Goal: Information Seeking & Learning: Learn about a topic

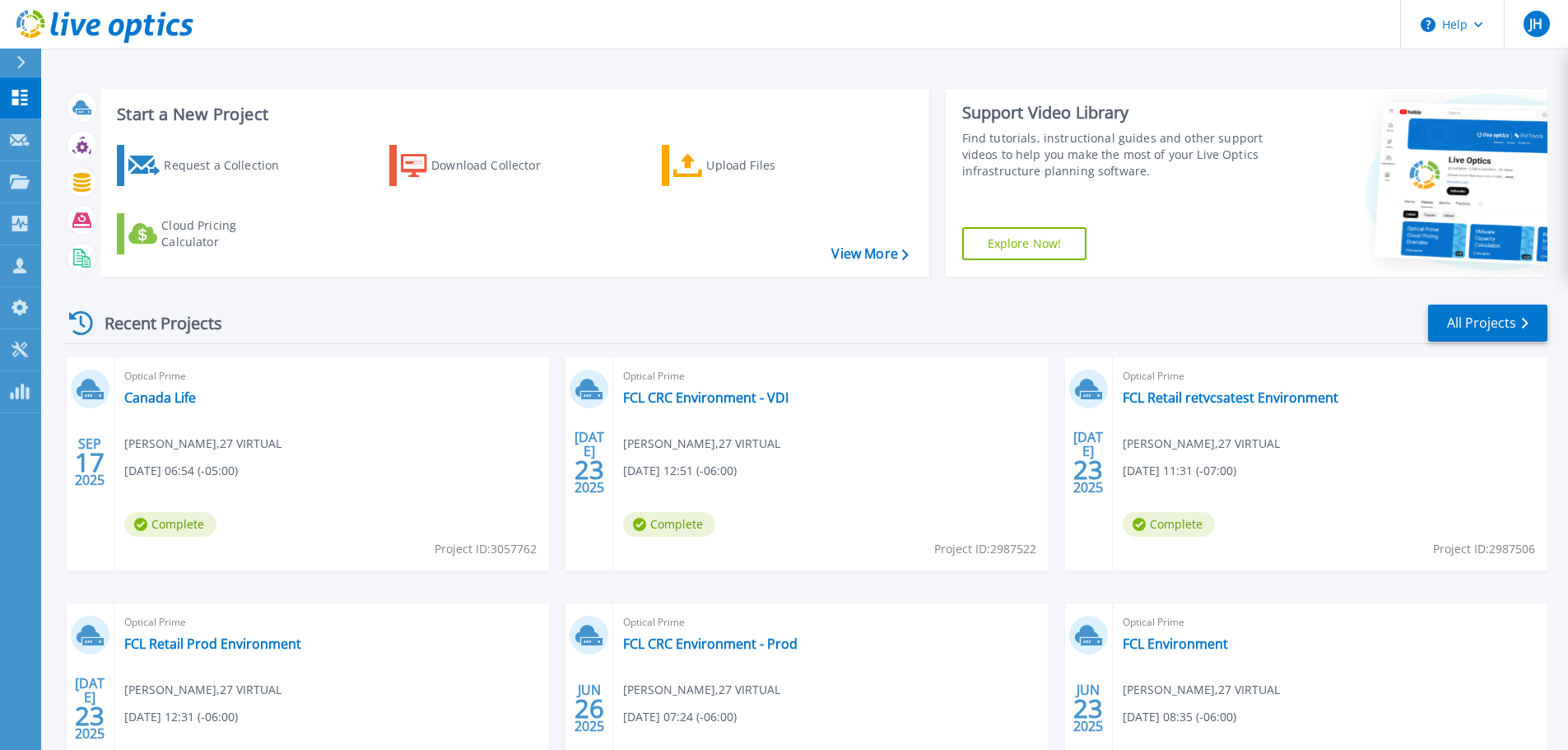
scroll to position [153, 0]
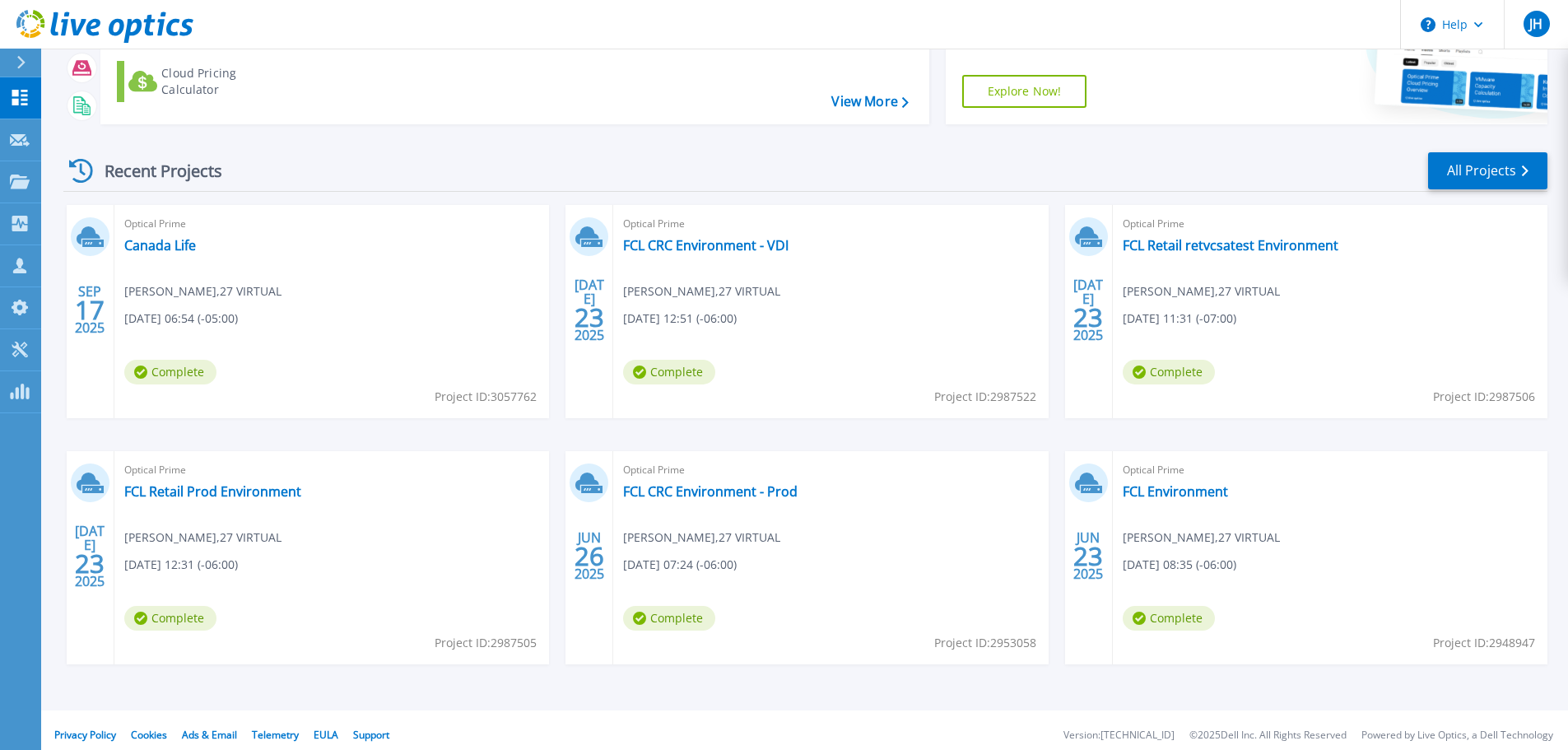
drag, startPoint x: 1254, startPoint y: 168, endPoint x: 1249, endPoint y: 177, distance: 10.3
click at [1252, 170] on div "Recent Projects All Projects" at bounding box center [805, 171] width 1484 height 41
click at [1167, 485] on link "FCL Environment" at bounding box center [1175, 492] width 105 height 16
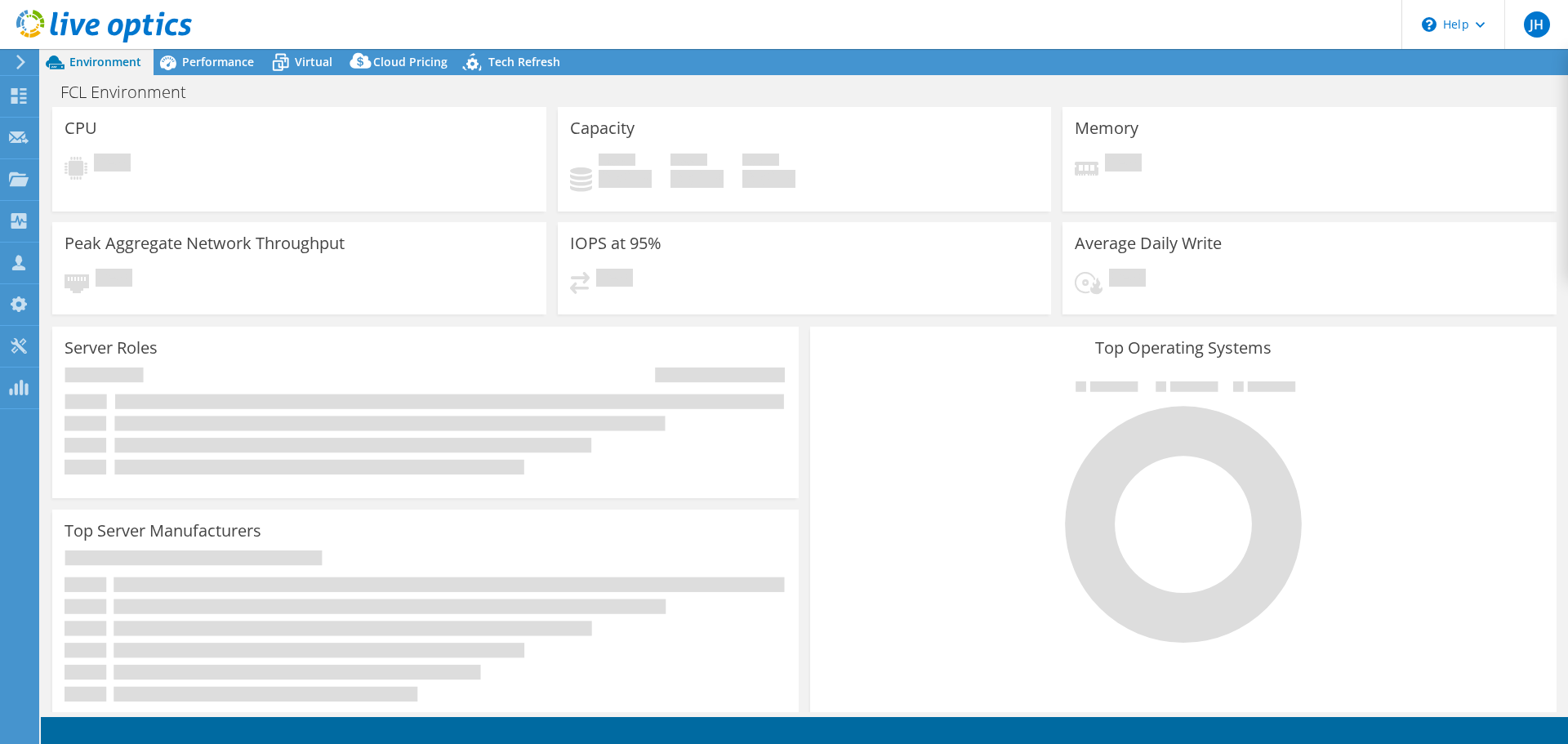
select select "USD"
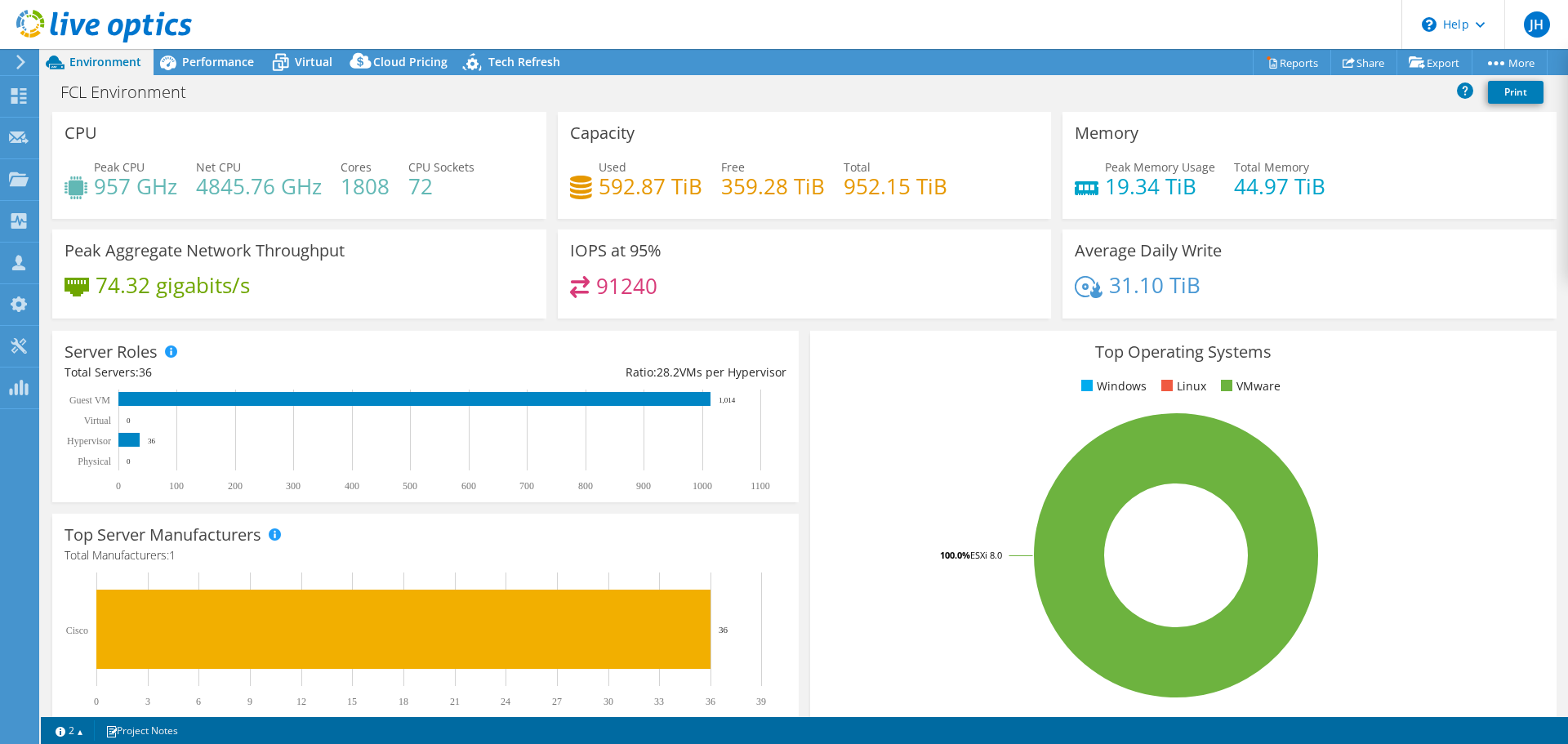
scroll to position [82, 0]
click at [228, 58] on span "Performance" at bounding box center [218, 61] width 72 height 15
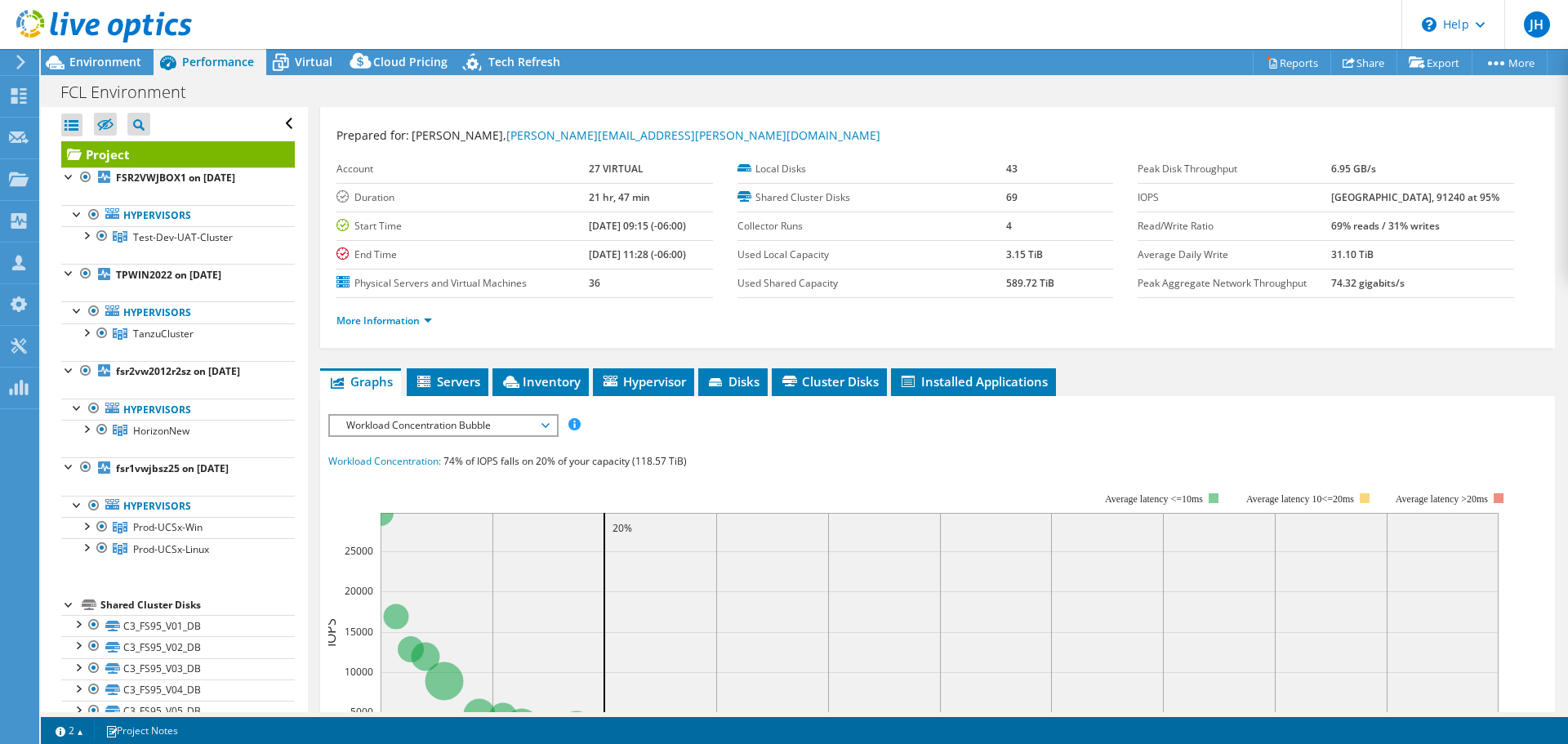
scroll to position [0, 0]
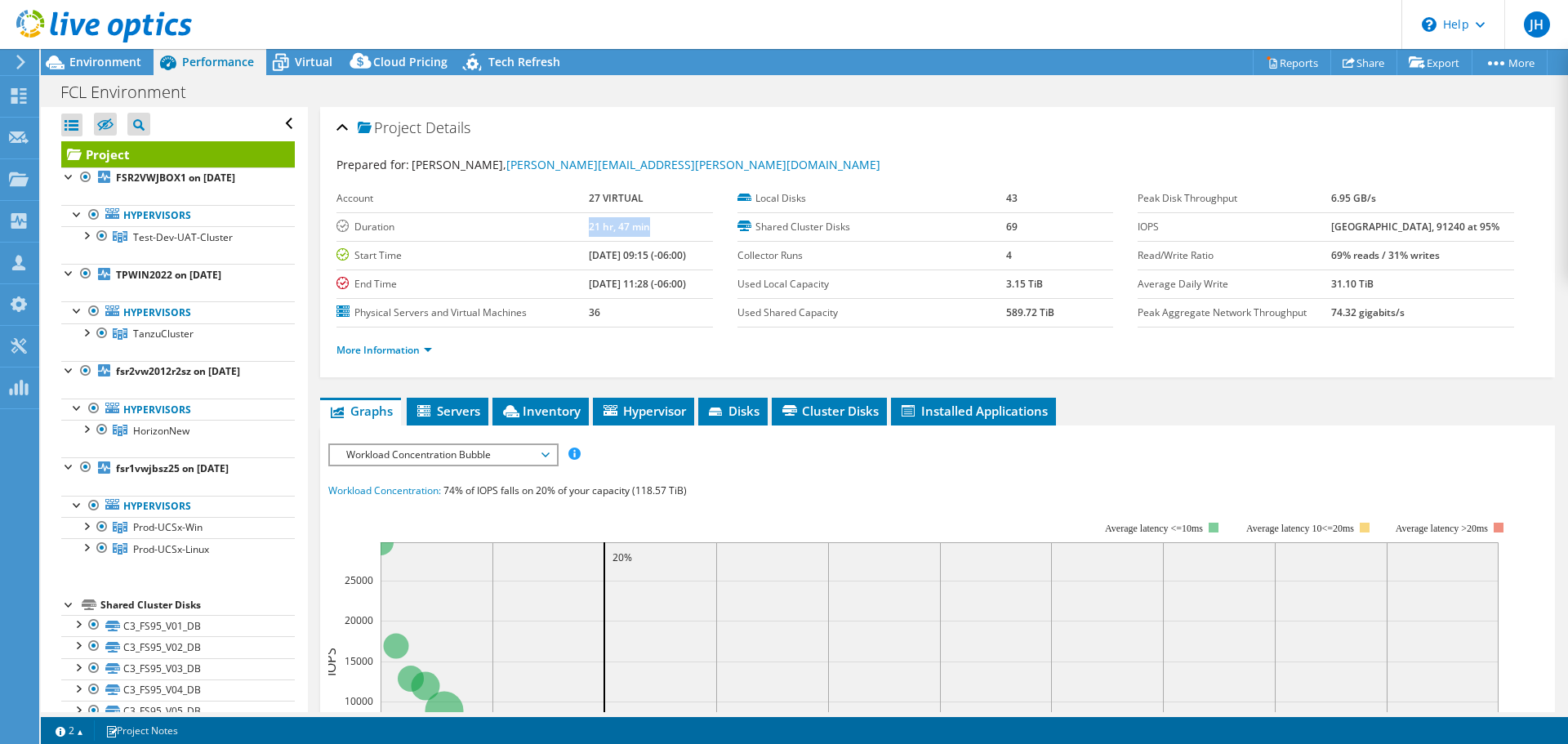
drag, startPoint x: 554, startPoint y: 219, endPoint x: 646, endPoint y: 215, distance: 92.1
click at [646, 215] on tr "Duration 21 hr, 47 min" at bounding box center [525, 226] width 377 height 29
click at [589, 248] on b "[DATE] 09:15 (-06:00)" at bounding box center [637, 254] width 97 height 14
click at [142, 175] on b "FSR2VWJBOX1 on [DATE]" at bounding box center [176, 177] width 119 height 14
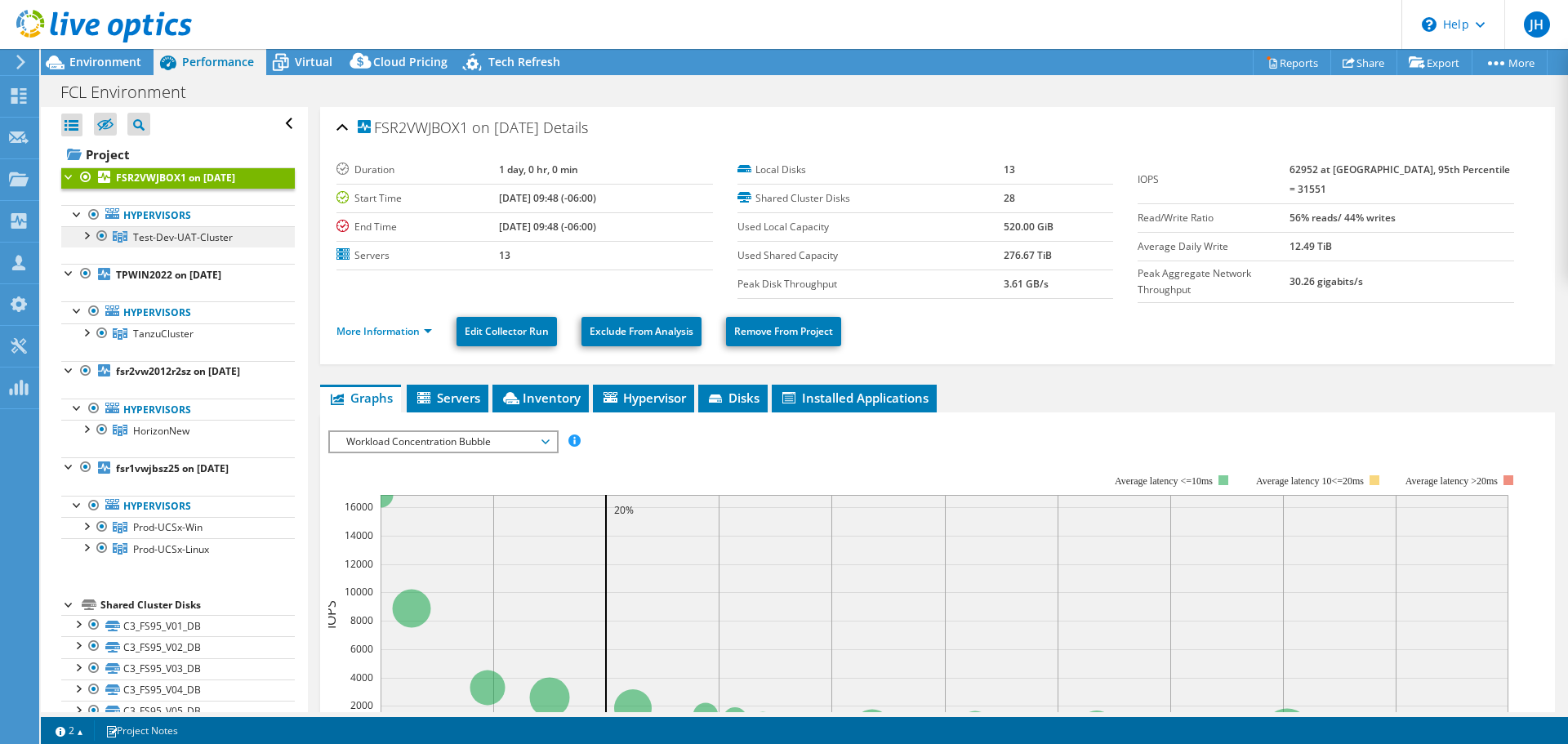
click at [173, 230] on span "Test-Dev-UAT-Cluster" at bounding box center [183, 236] width 100 height 14
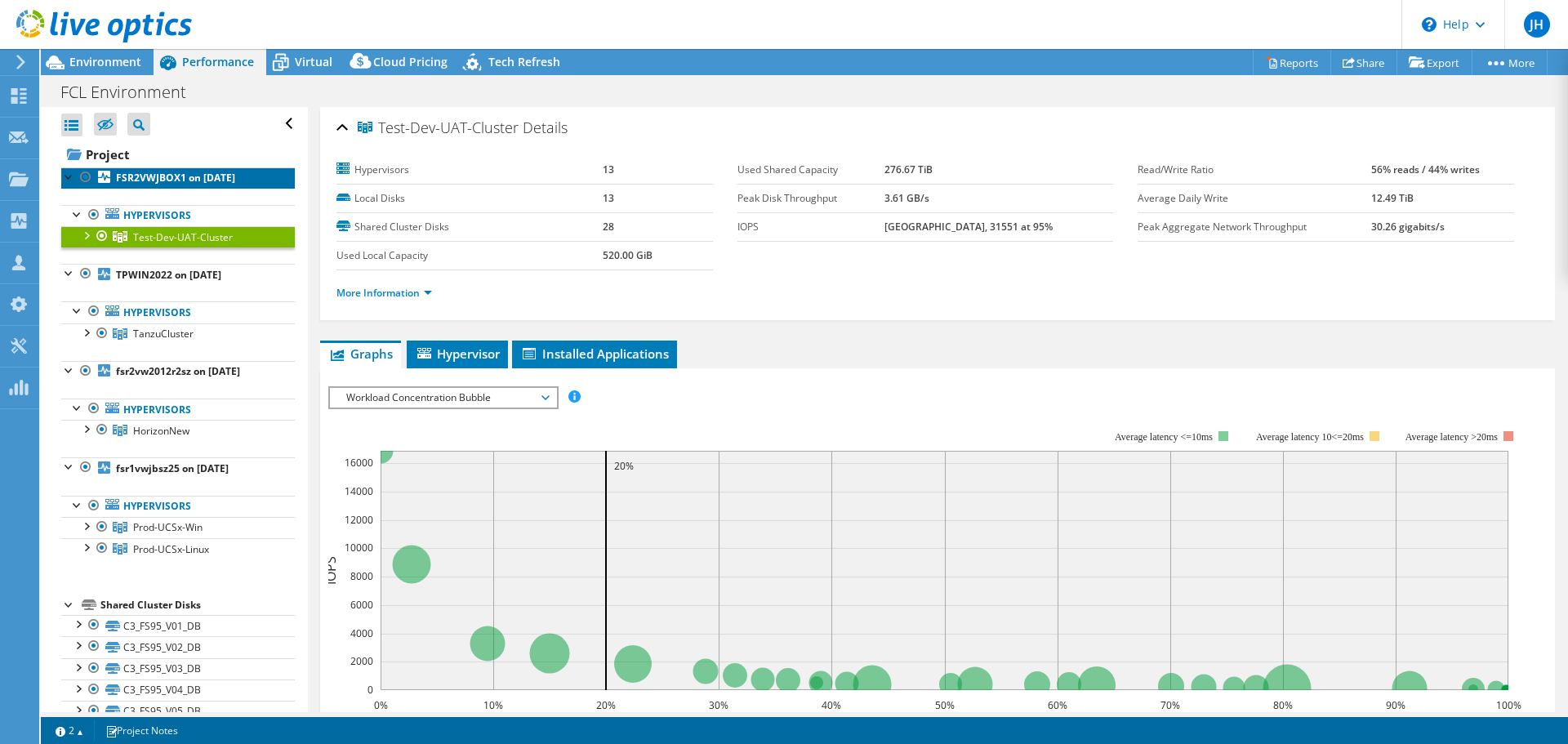
click at [129, 168] on link "FSR2VWJBOX1 on [DATE]" at bounding box center [178, 179] width 234 height 22
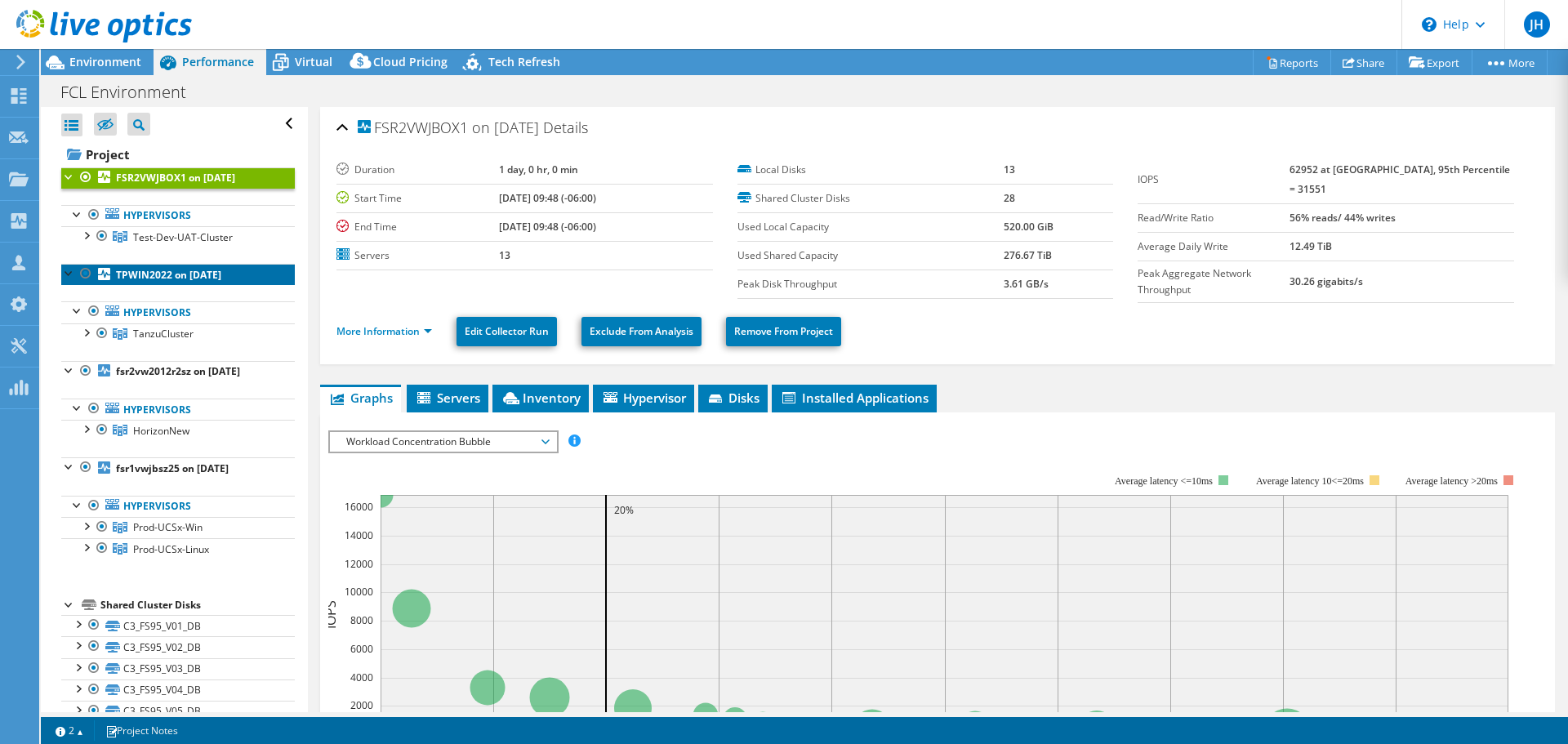
click at [153, 271] on link "TPWIN2022 on [DATE]" at bounding box center [178, 275] width 234 height 22
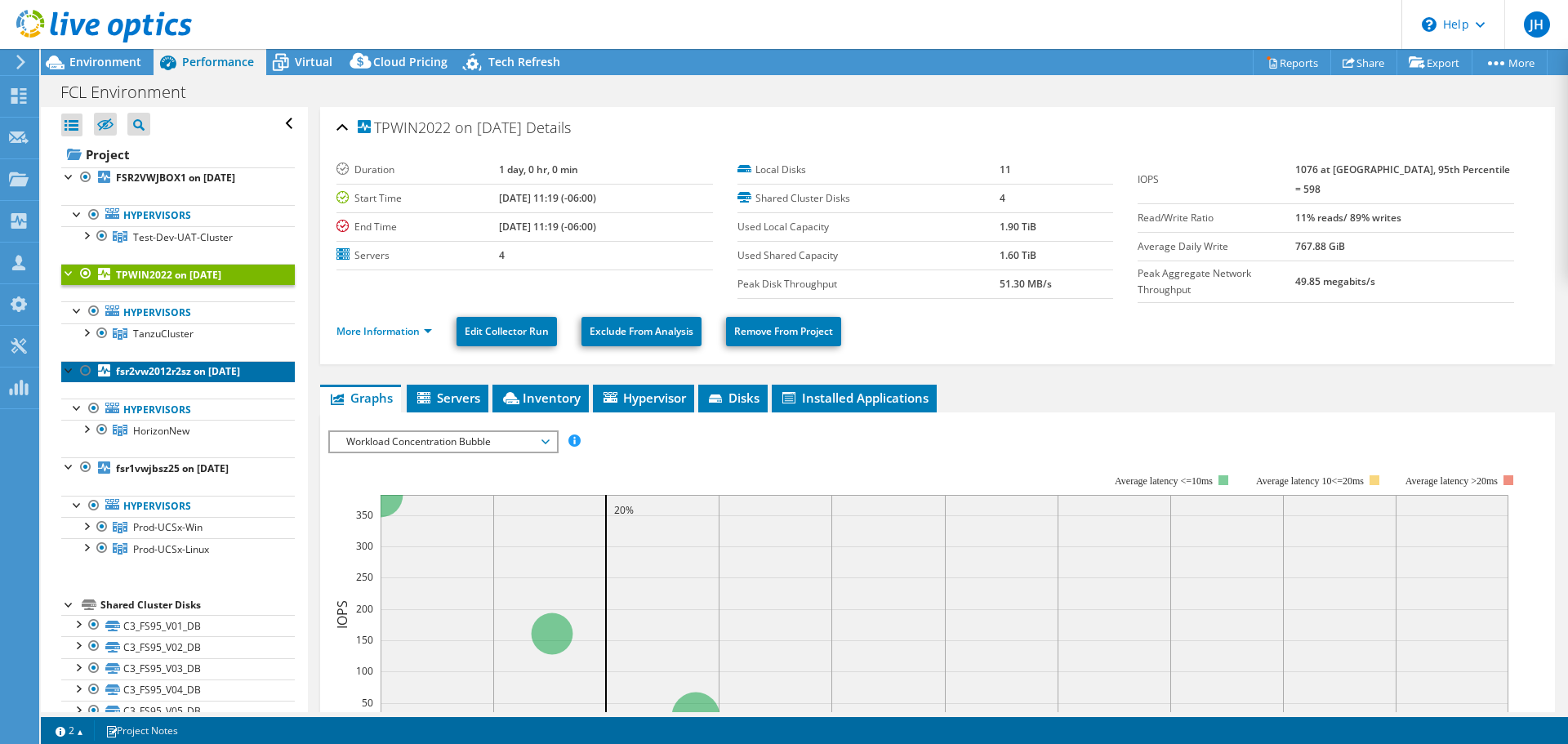
click at [132, 364] on b "fsr2vw2012r2sz on [DATE]" at bounding box center [179, 371] width 124 height 14
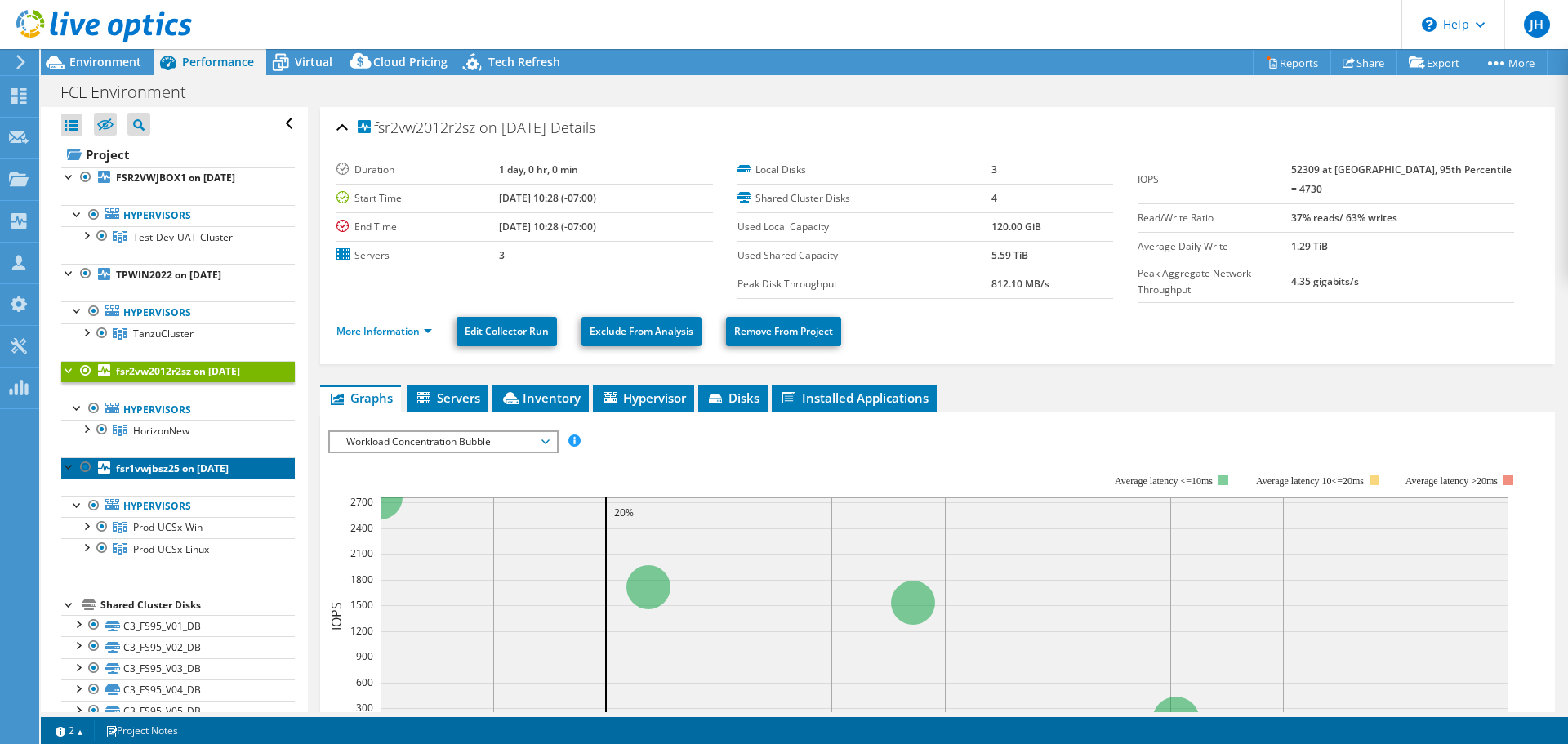
click at [136, 457] on link "fsr1vwjbsz25 on [DATE]" at bounding box center [178, 468] width 234 height 22
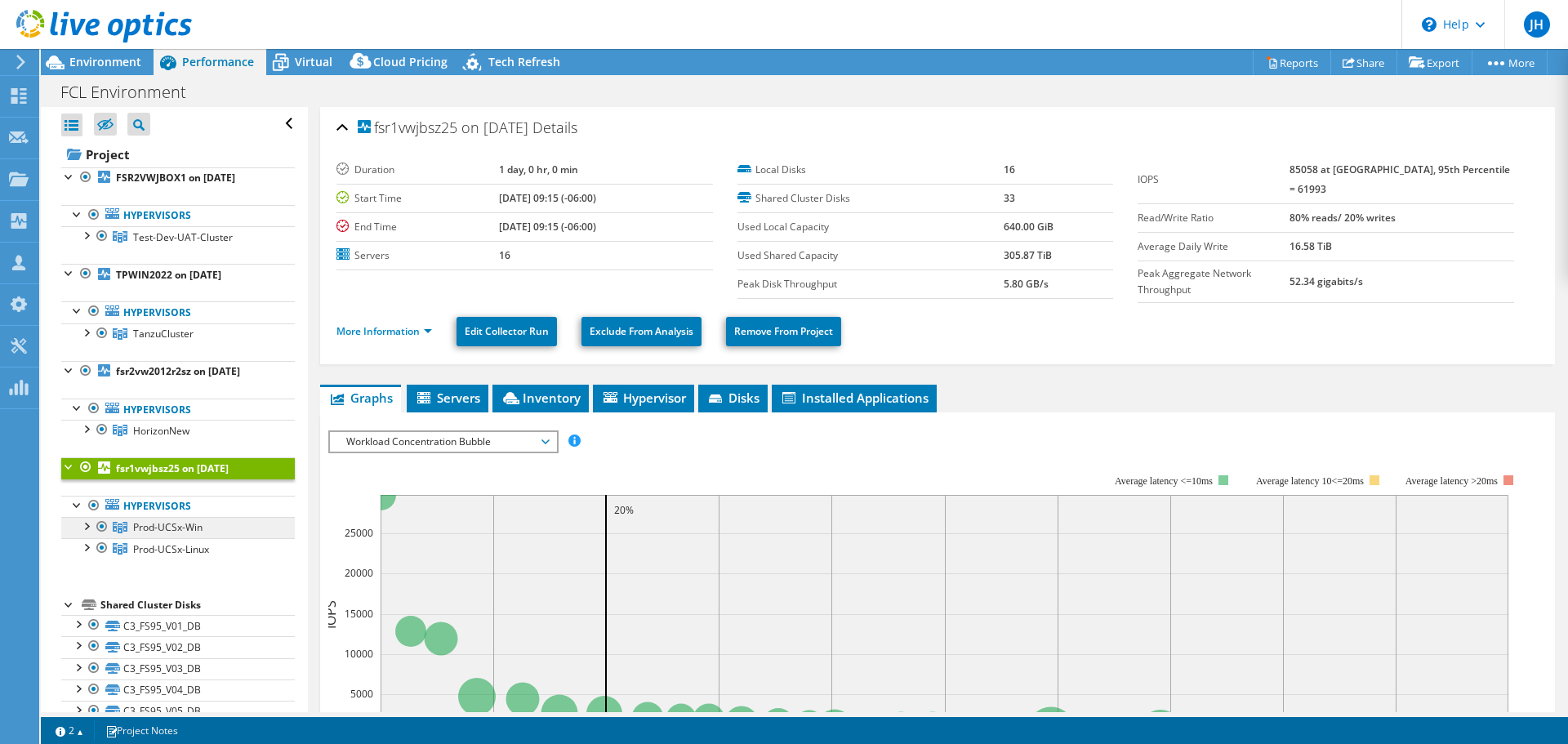
click at [144, 520] on span "Prod-UCSx-Win" at bounding box center [168, 527] width 69 height 14
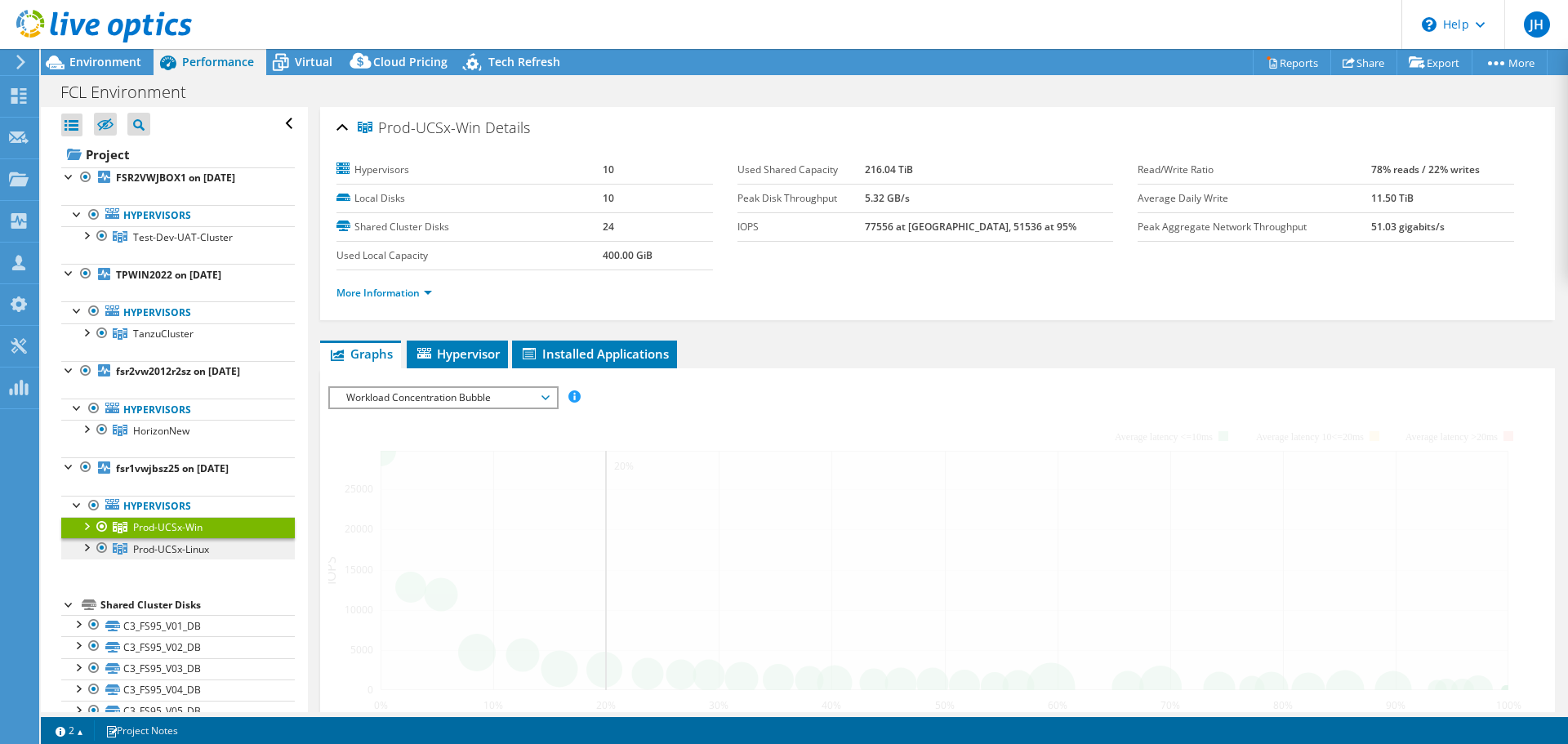
click at [156, 542] on span "Prod-UCSx-Linux" at bounding box center [171, 548] width 76 height 14
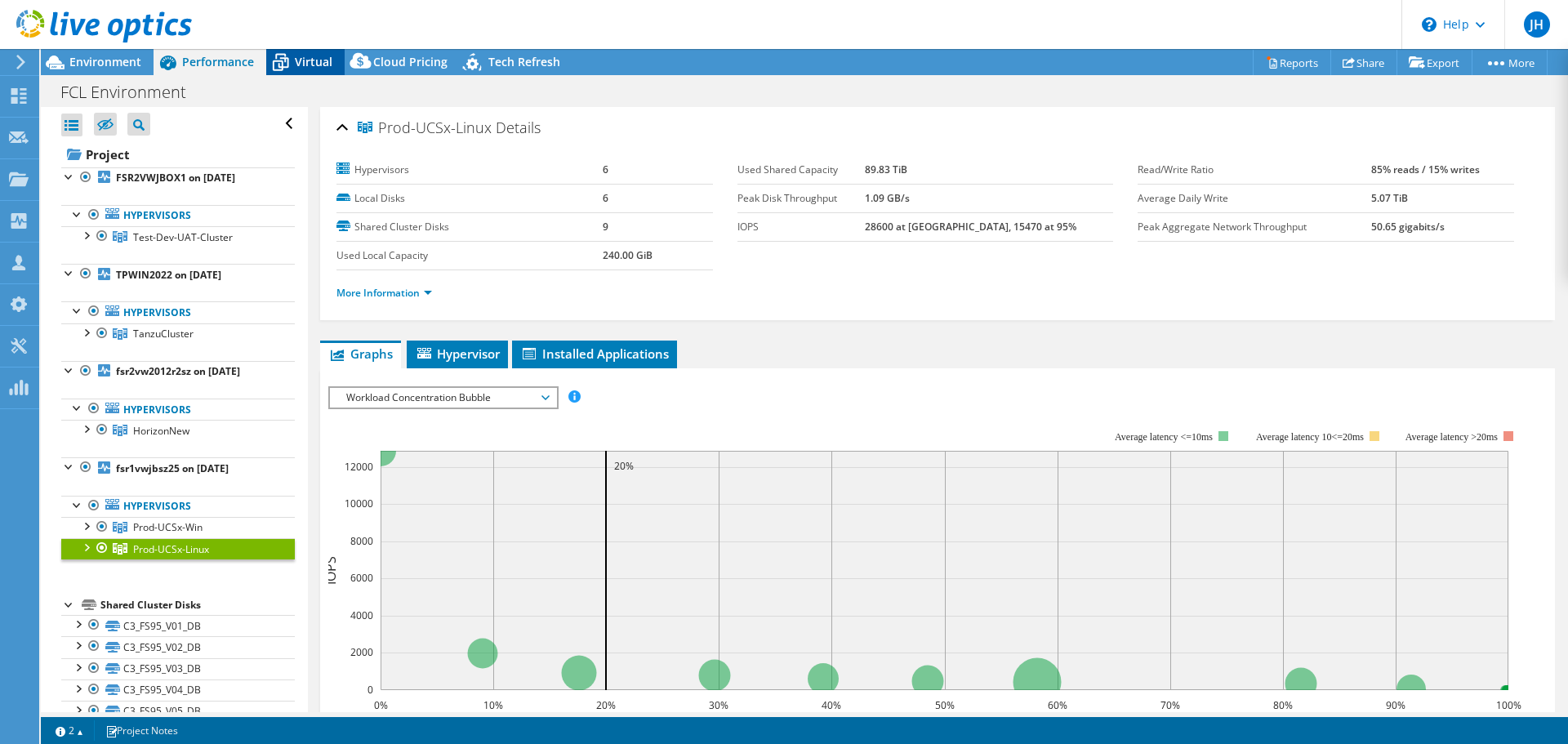
click at [303, 63] on span "Virtual" at bounding box center [314, 61] width 38 height 15
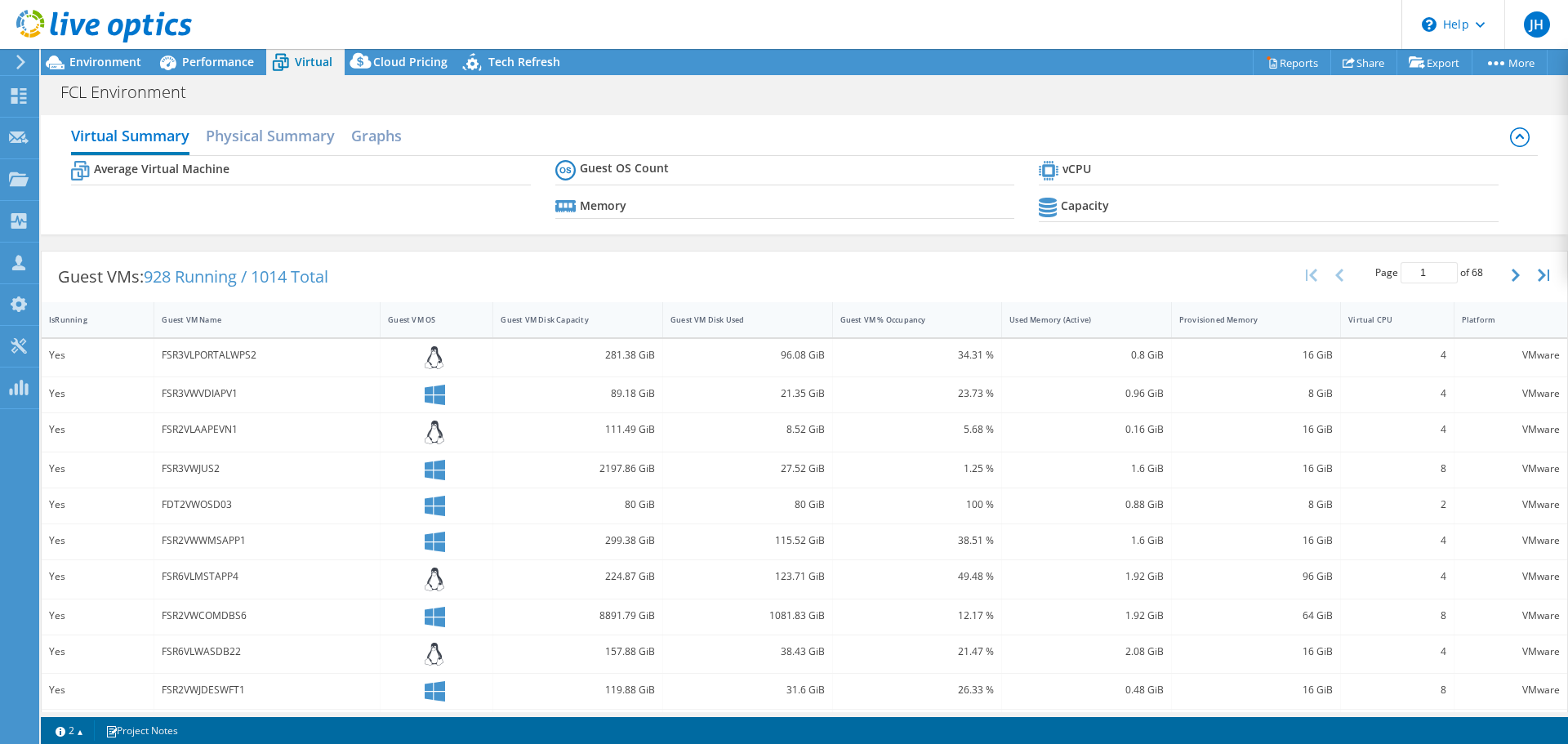
click at [180, 46] on div at bounding box center [96, 27] width 192 height 55
click at [179, 54] on div at bounding box center [96, 27] width 192 height 55
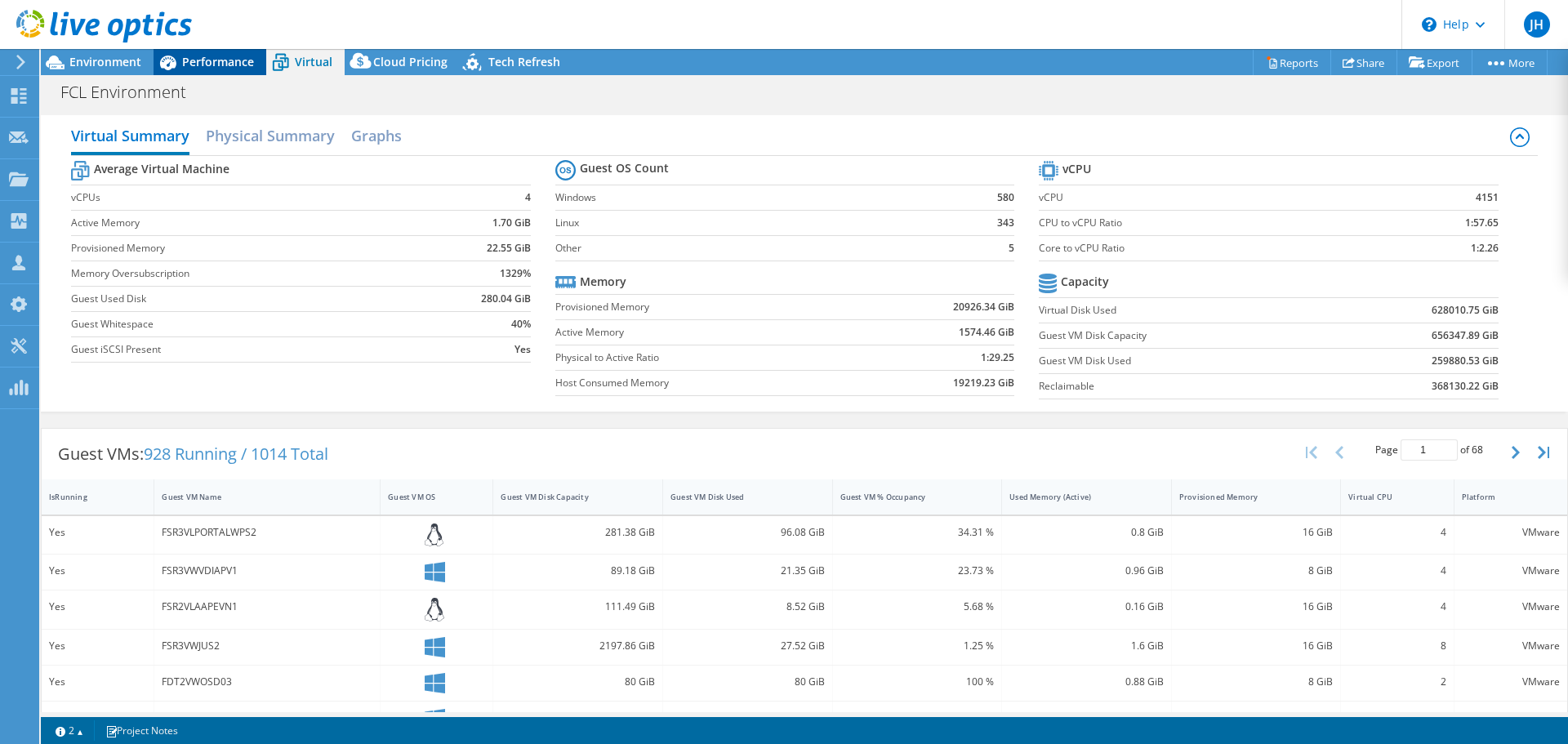
click at [191, 59] on span "Performance" at bounding box center [218, 61] width 72 height 15
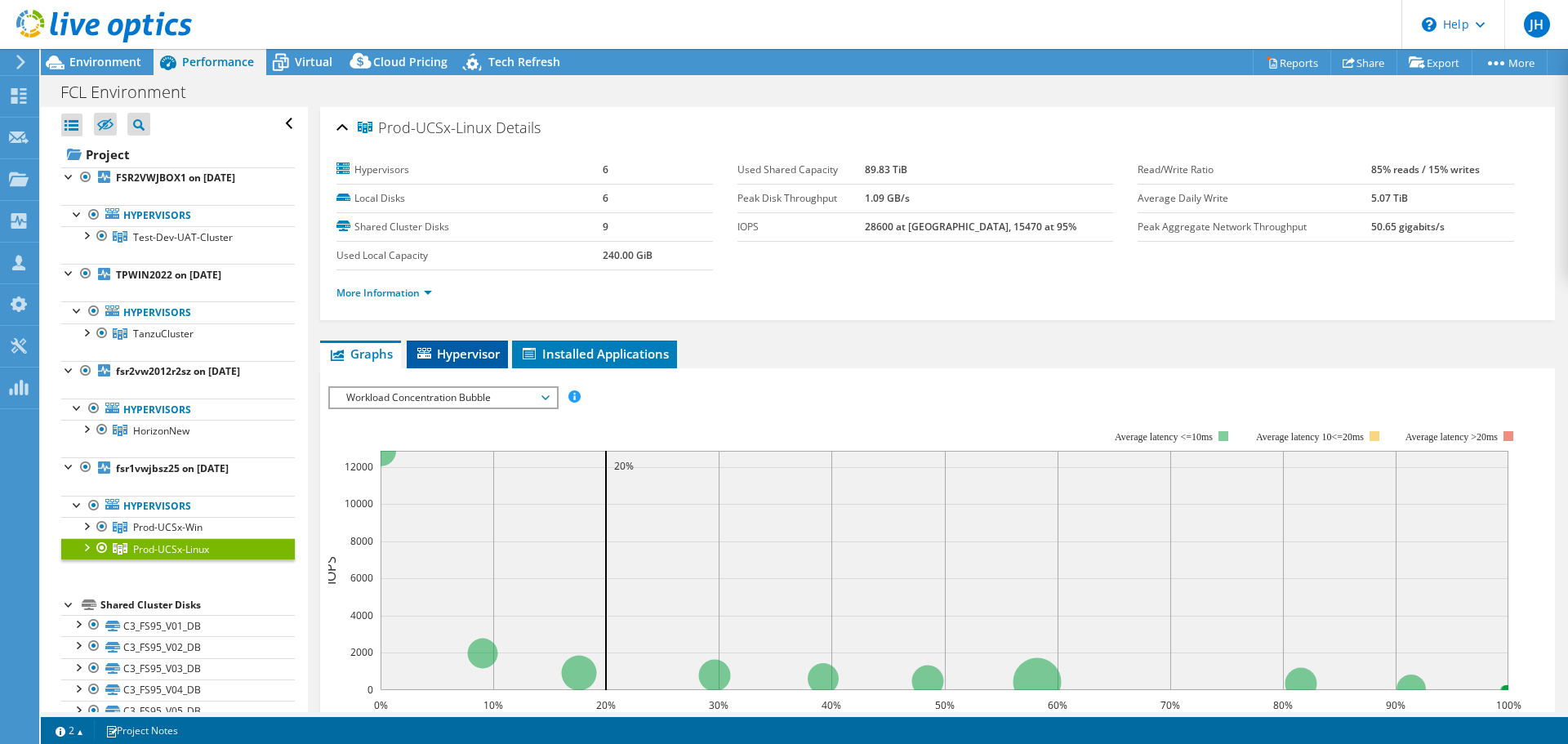
click at [448, 345] on span "Hypervisor" at bounding box center [457, 354] width 85 height 16
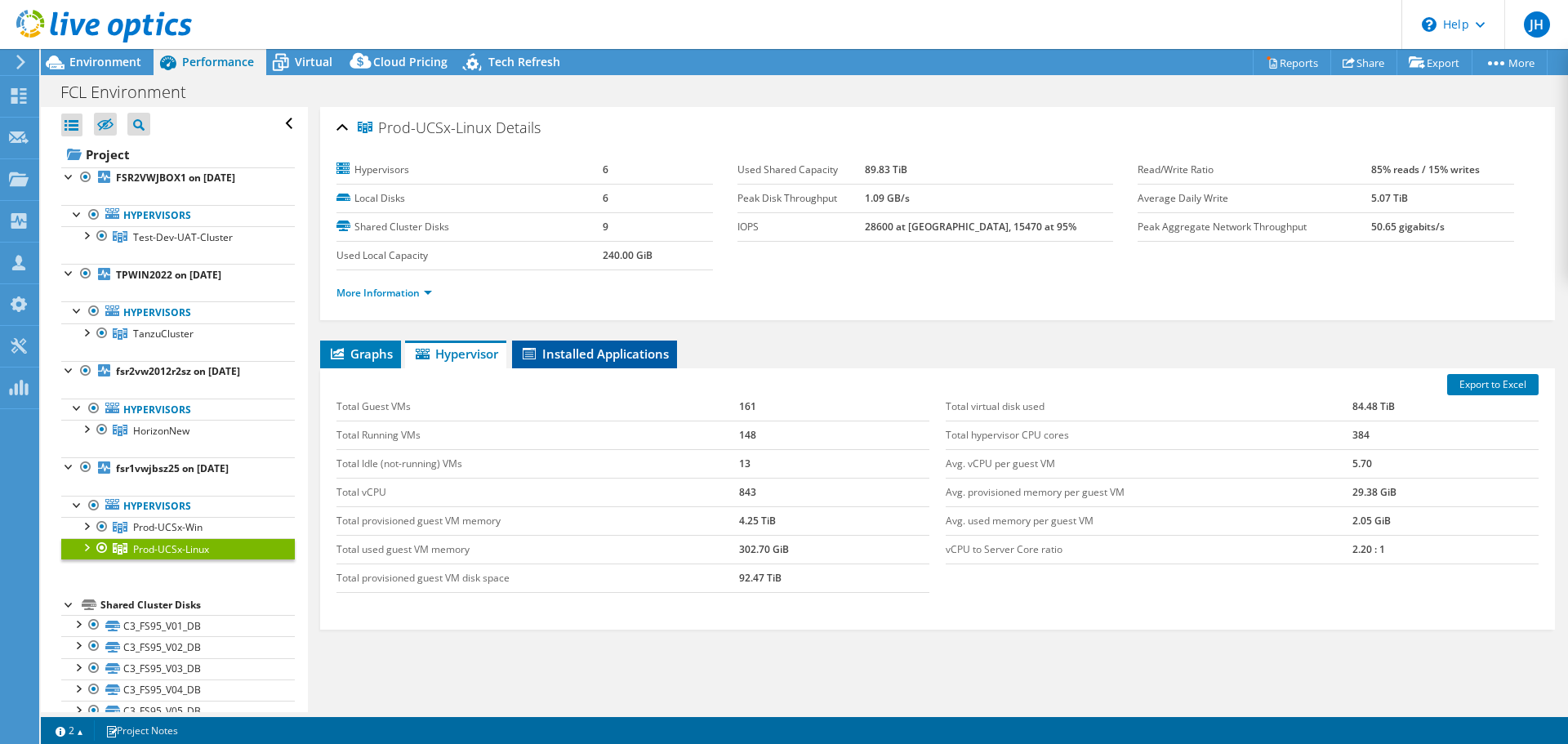
click at [584, 345] on span "Installed Applications" at bounding box center [594, 354] width 149 height 16
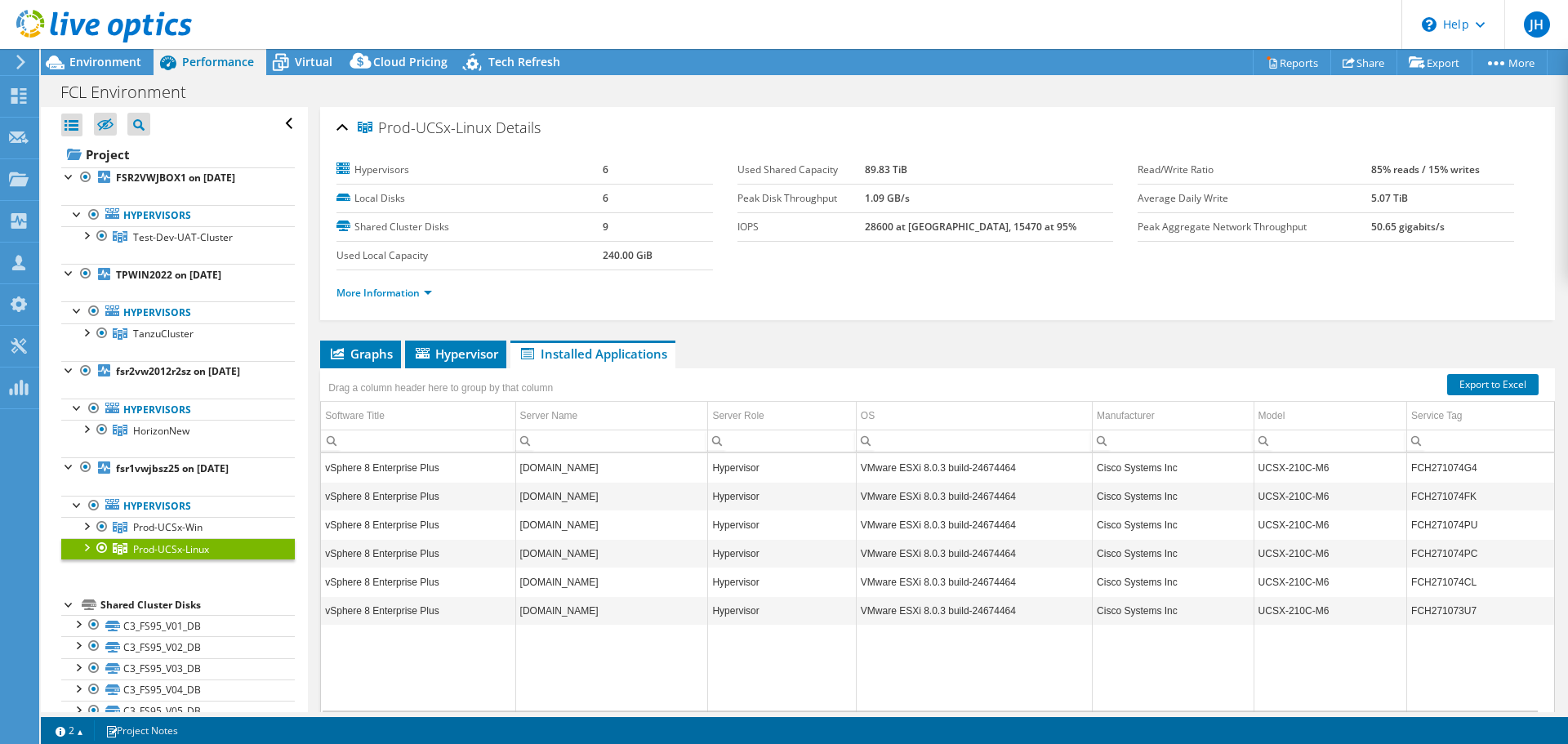
click at [770, 567] on td "Hypervisor" at bounding box center [782, 582] width 148 height 29
drag, startPoint x: 872, startPoint y: 452, endPoint x: 1008, endPoint y: 450, distance: 136.0
click at [1008, 454] on td "VMware ESXi 8.0.3 build-24674464" at bounding box center [974, 468] width 236 height 29
click at [913, 568] on td "VMware ESXi 8.0.3 build-24674464" at bounding box center [974, 582] width 236 height 29
click at [290, 68] on icon at bounding box center [280, 62] width 29 height 29
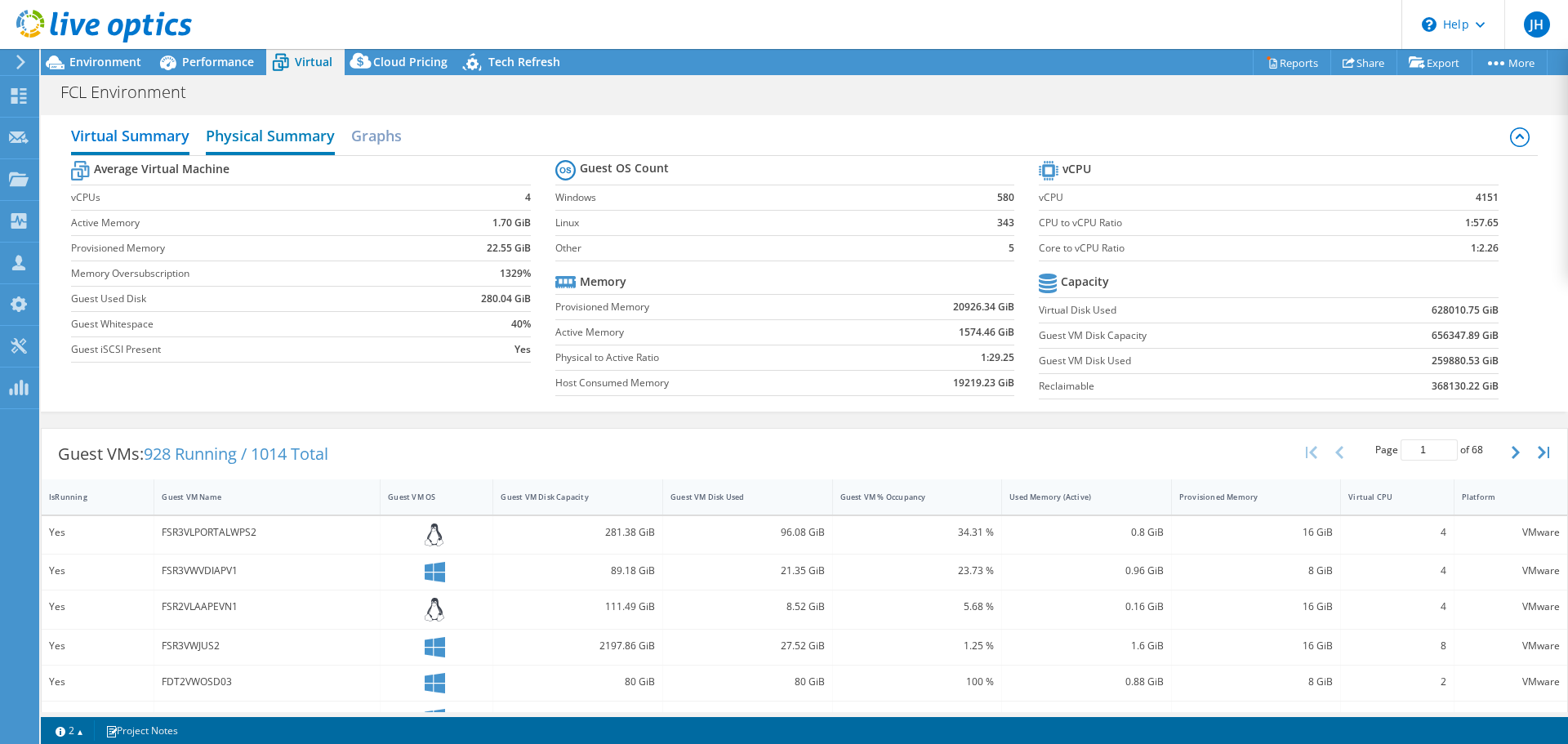
click at [215, 136] on h2 "Physical Summary" at bounding box center [270, 137] width 129 height 36
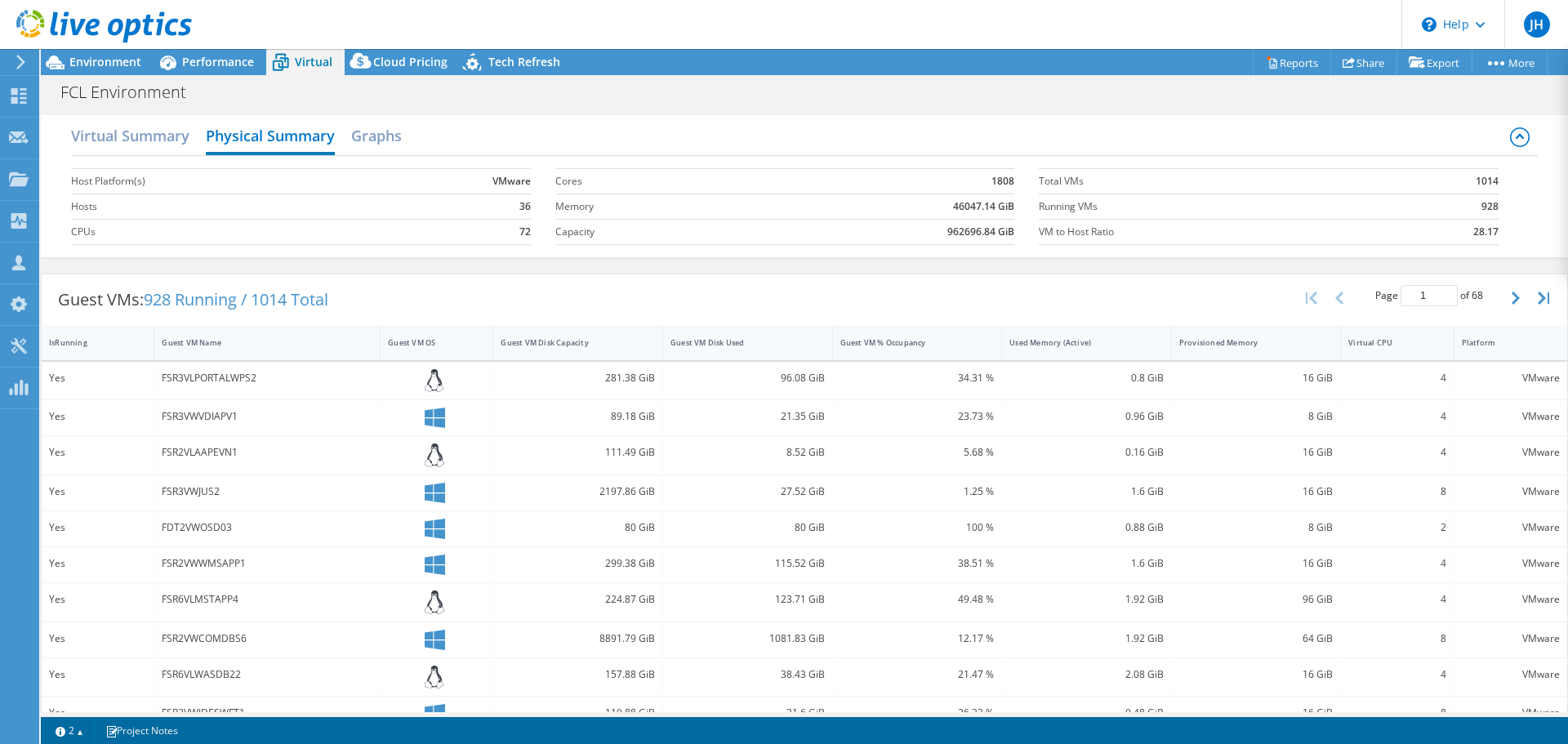
drag, startPoint x: 684, startPoint y: 715, endPoint x: 729, endPoint y: 715, distance: 45.0
click at [738, 715] on div "Project Actions Project Actions Reports Share Export vSAN ReadyNode Sizer" at bounding box center [804, 396] width 1527 height 695
drag, startPoint x: 243, startPoint y: 713, endPoint x: 361, endPoint y: 728, distance: 118.9
click at [361, 728] on div "This project has been archived. No changes can be made, and graphs and summary …" at bounding box center [804, 396] width 1527 height 695
click at [476, 503] on div at bounding box center [436, 492] width 97 height 21
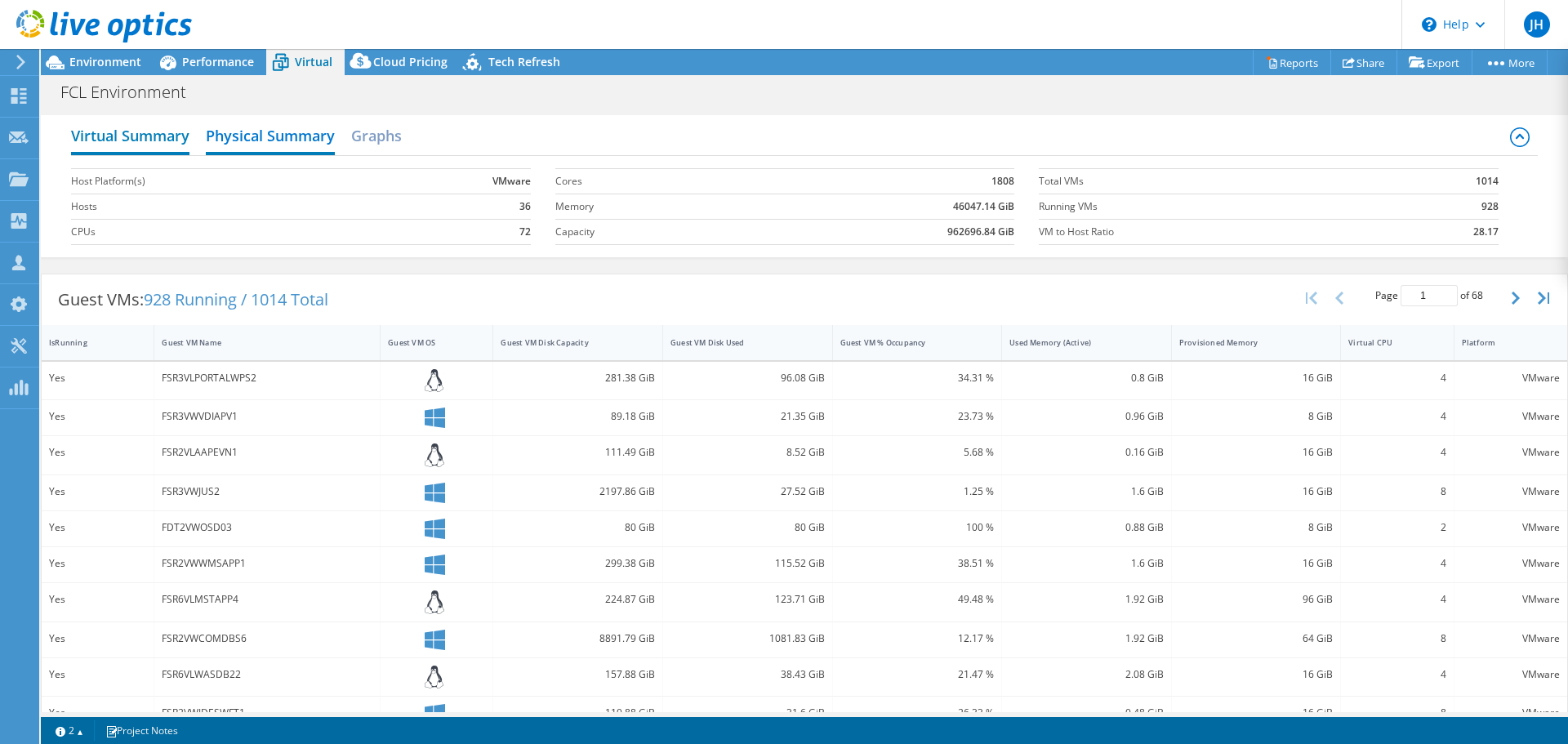
click at [154, 129] on h2 "Virtual Summary" at bounding box center [130, 137] width 118 height 36
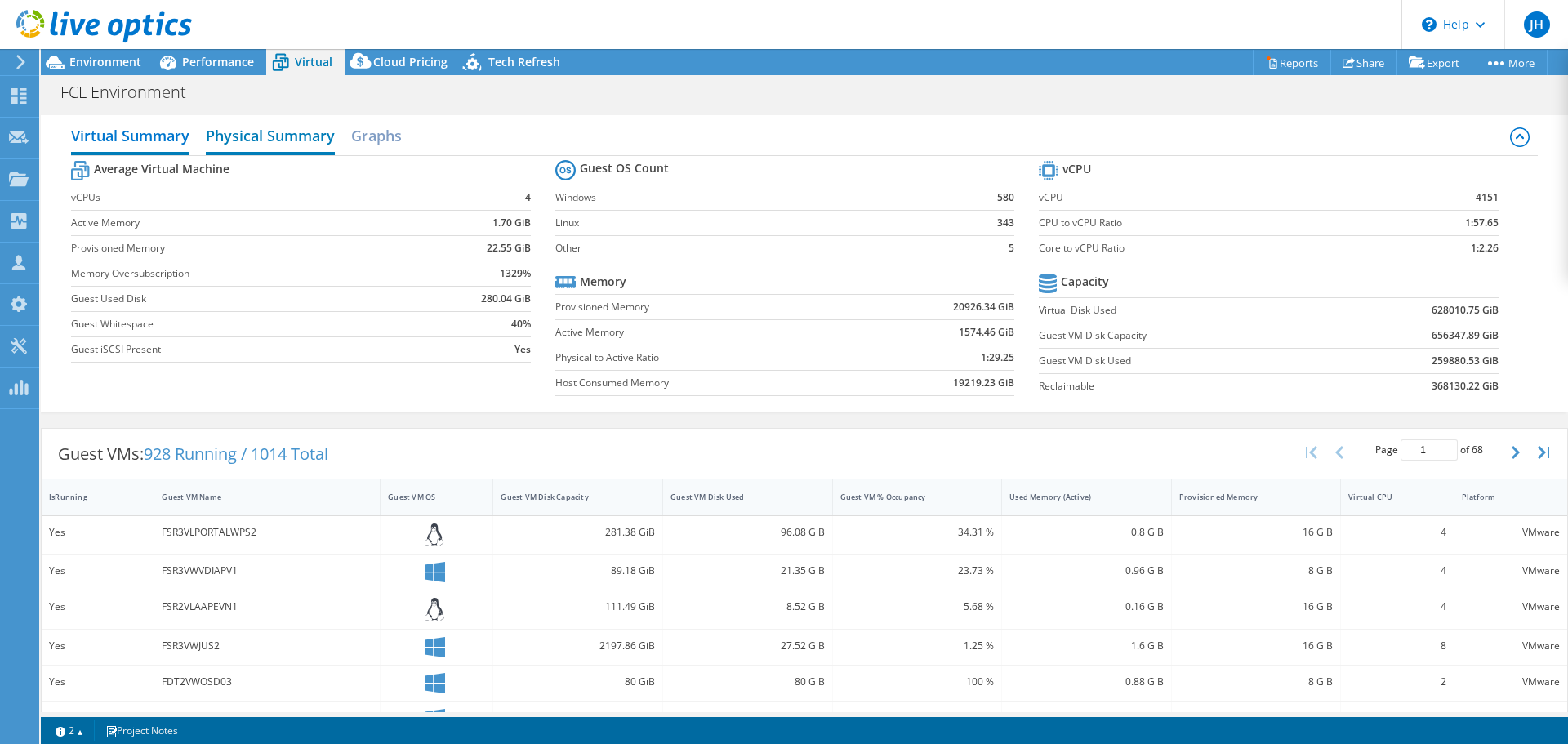
click at [306, 127] on h2 "Physical Summary" at bounding box center [270, 137] width 129 height 36
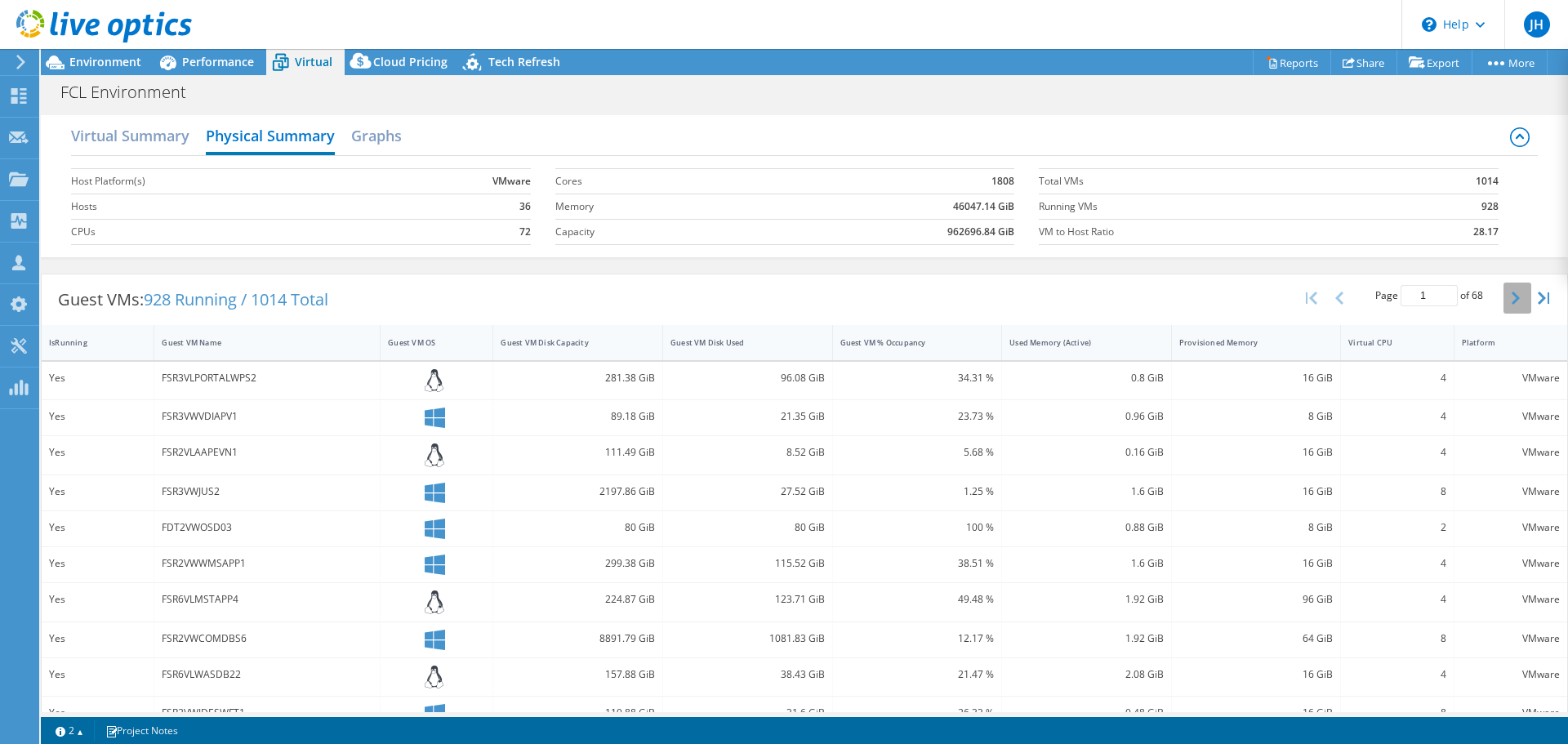
click at [1503, 314] on button "button" at bounding box center [1517, 298] width 28 height 31
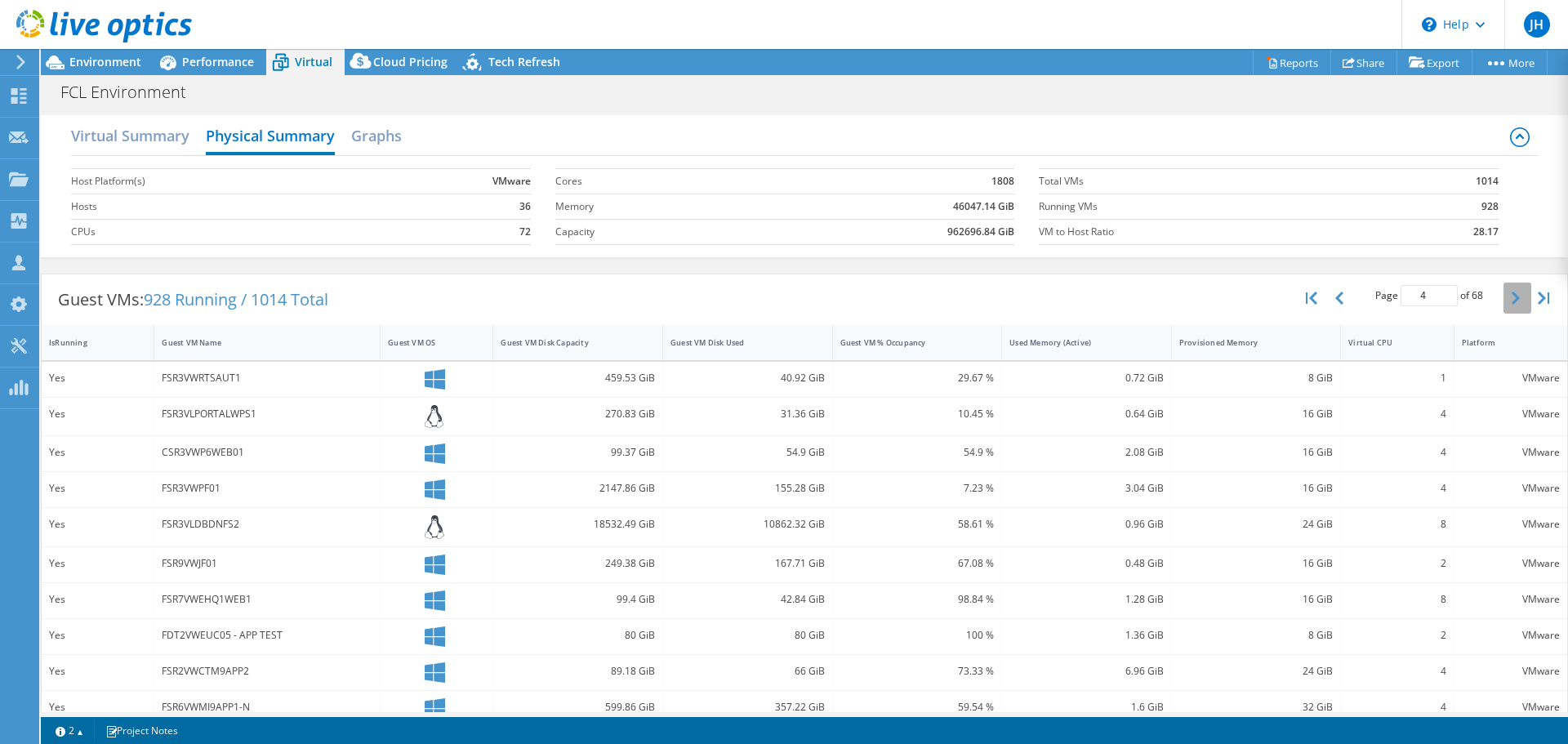
click at [1512, 305] on icon "button" at bounding box center [1516, 298] width 8 height 13
click at [555, 348] on div "Guest VM Disk Capacity" at bounding box center [567, 343] width 134 height 11
type input "1"
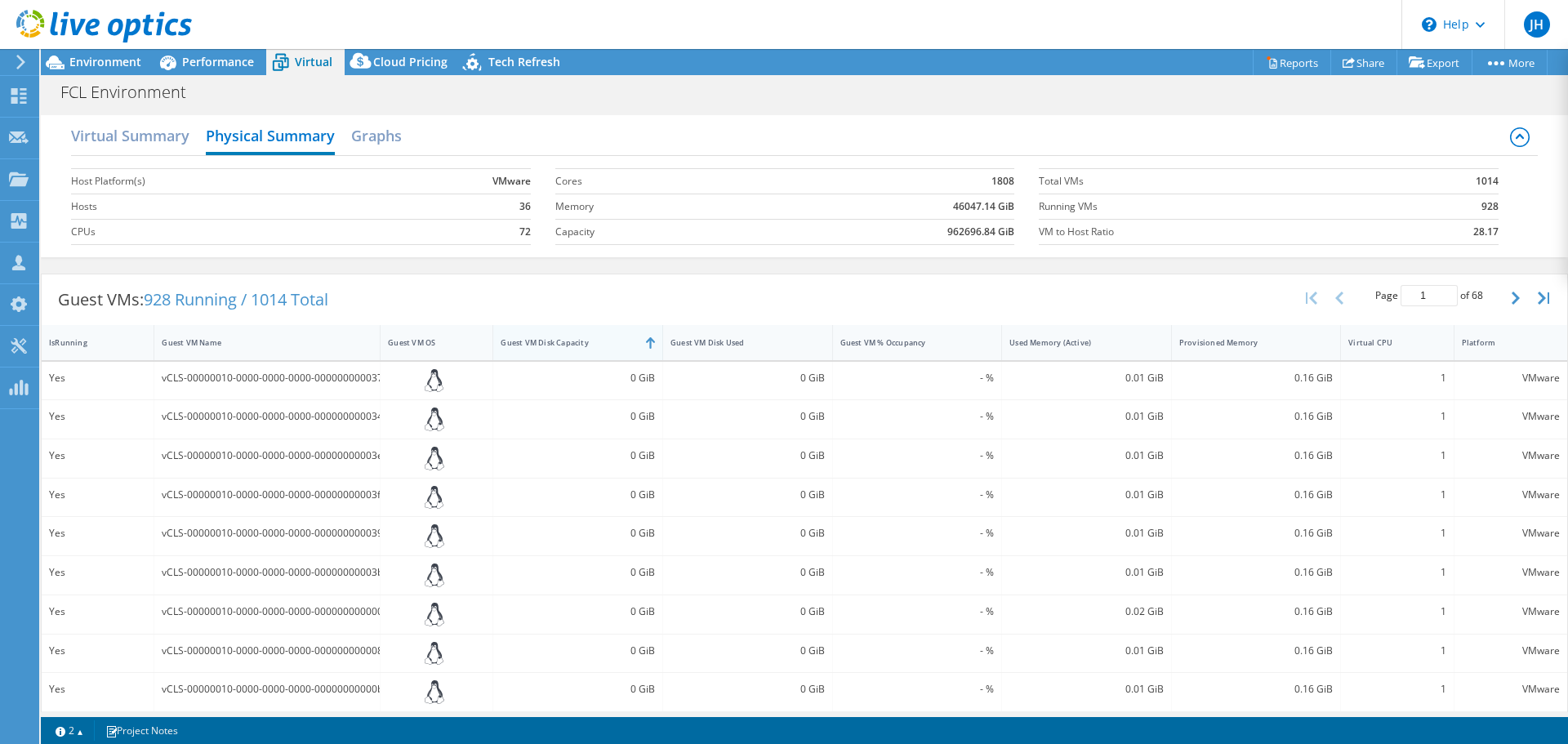
click at [604, 348] on div "Guest VM Disk Capacity" at bounding box center [567, 343] width 134 height 11
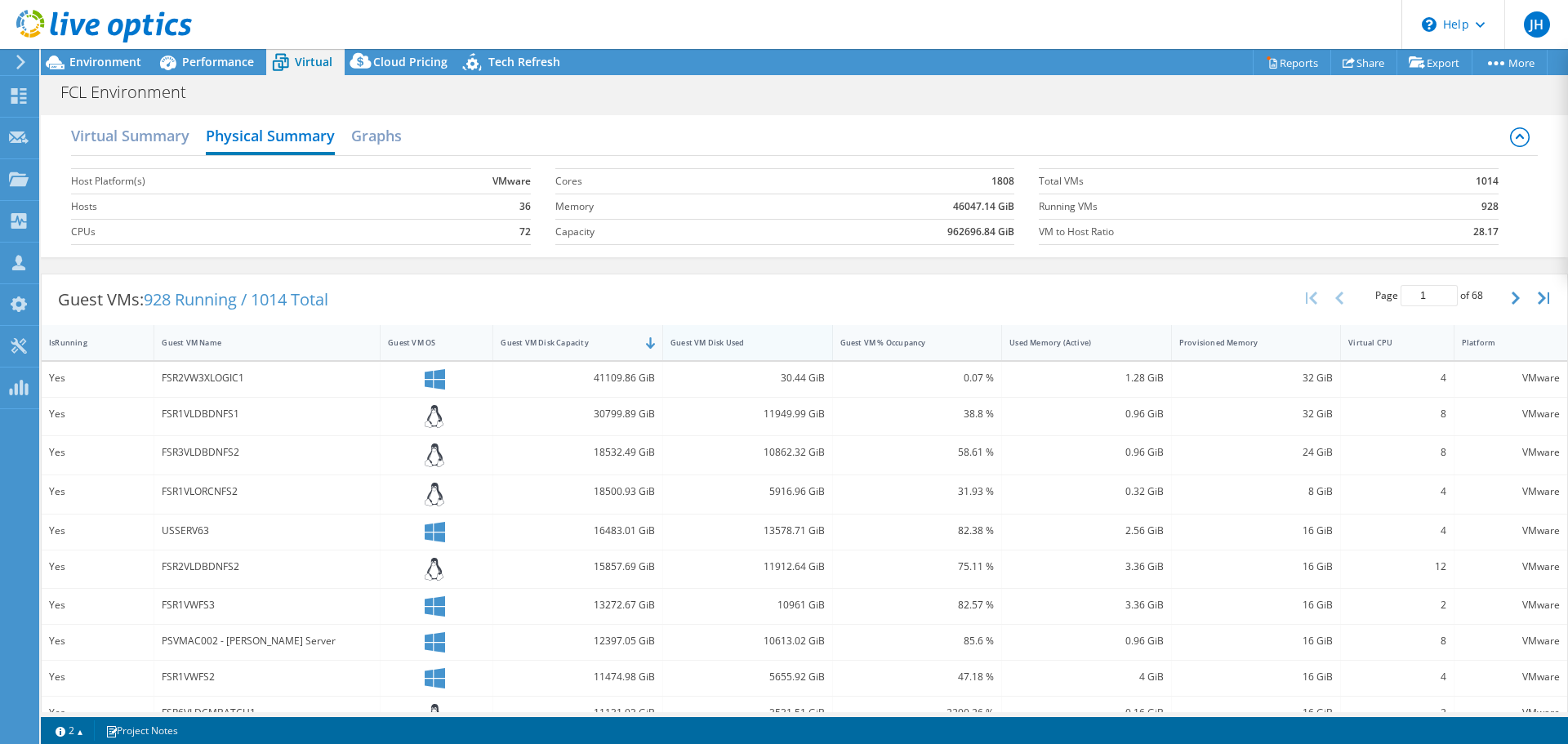
click at [720, 355] on div "Guest VM Disk Used" at bounding box center [738, 343] width 150 height 25
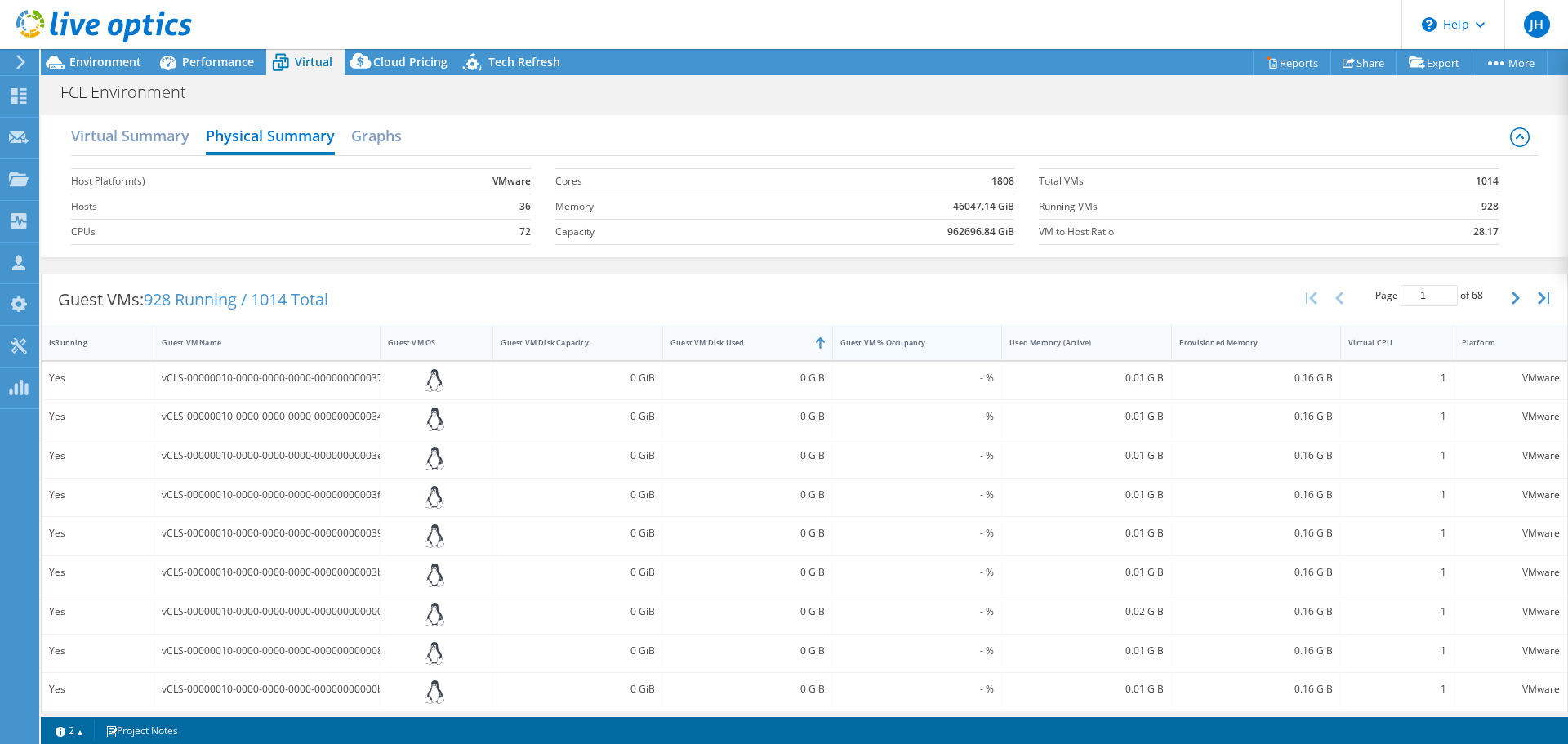
click at [886, 348] on div "Guest VM % Occupancy" at bounding box center [907, 343] width 134 height 11
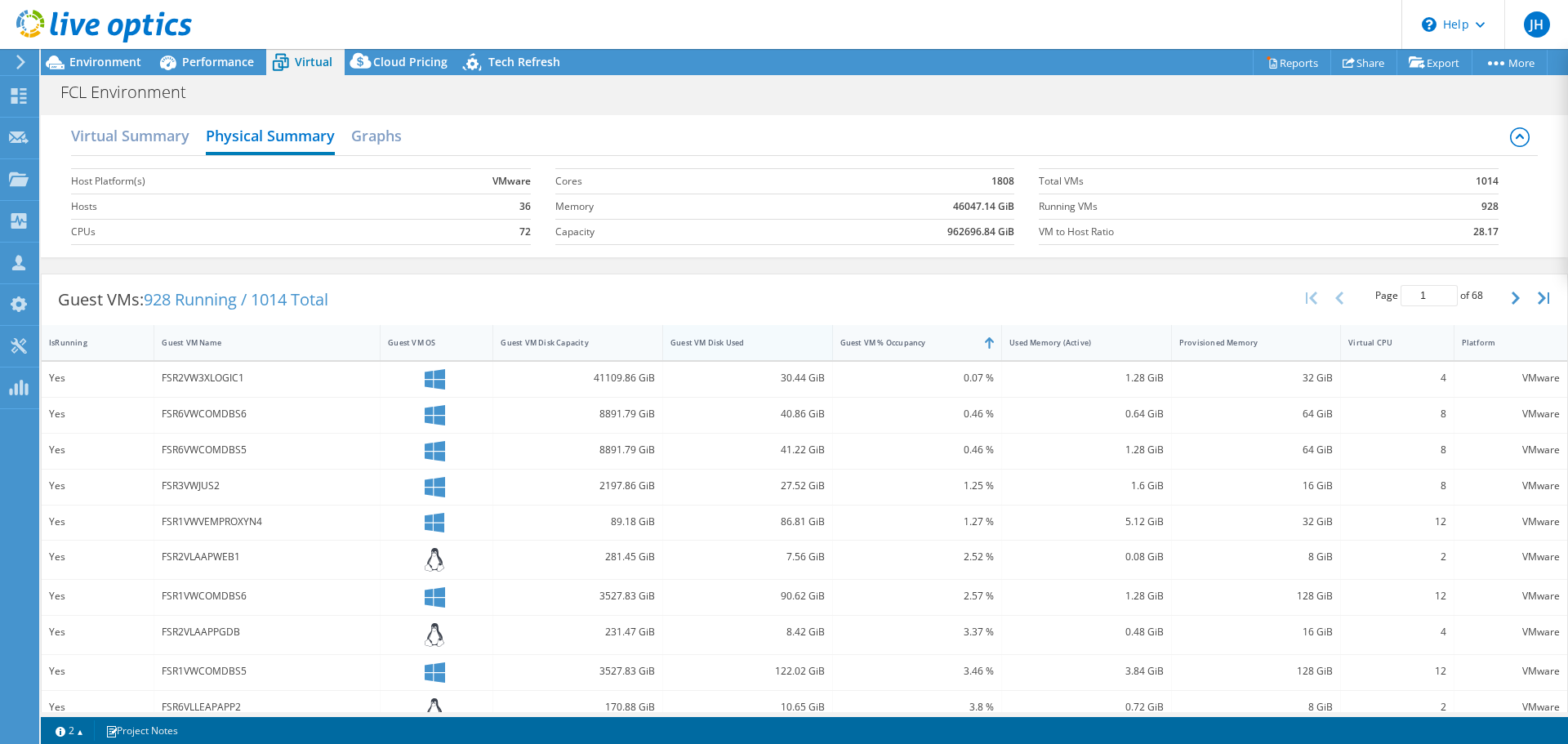
click at [741, 348] on div "Guest VM Disk Used" at bounding box center [738, 343] width 134 height 11
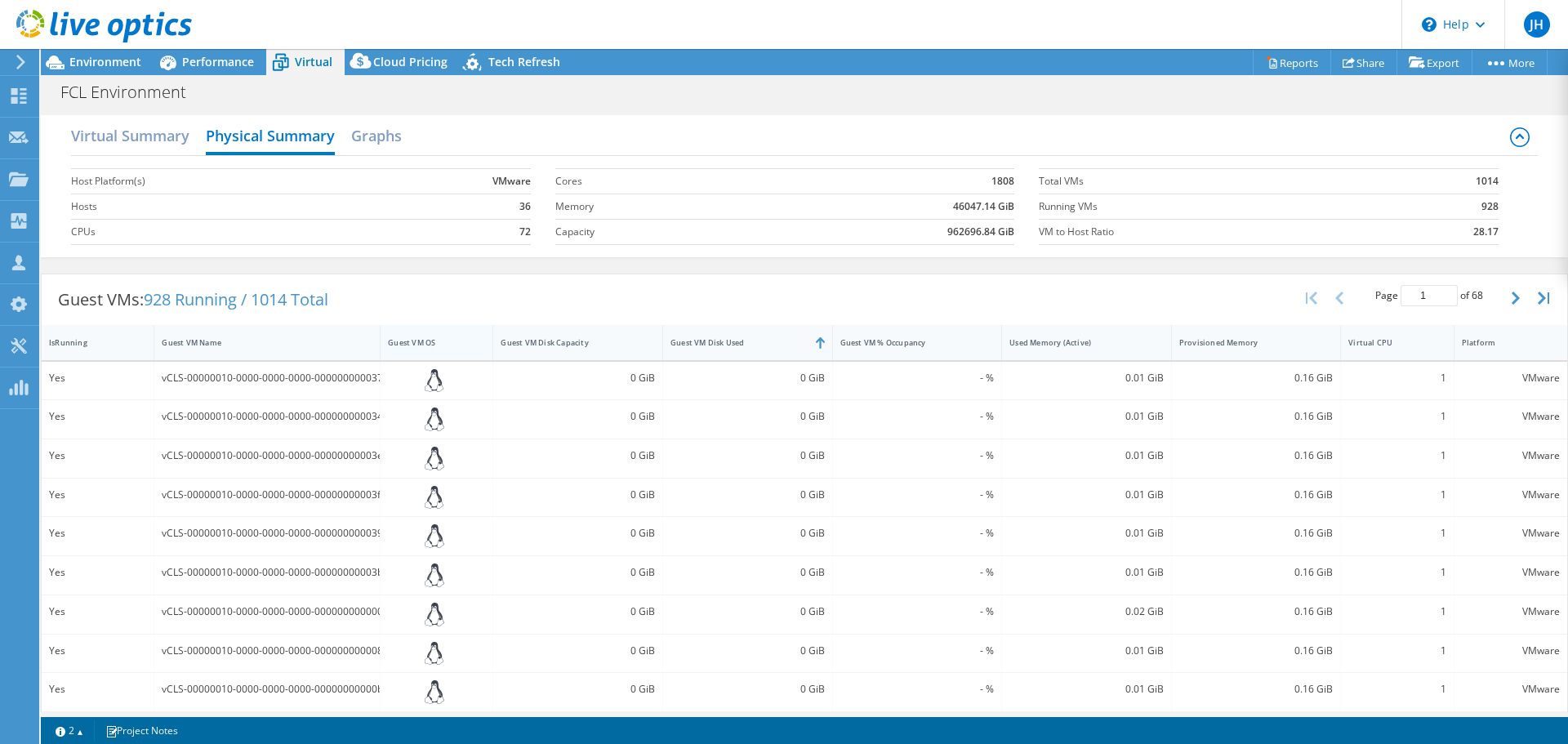
click at [395, 355] on div "Guest VM OS" at bounding box center [426, 343] width 92 height 25
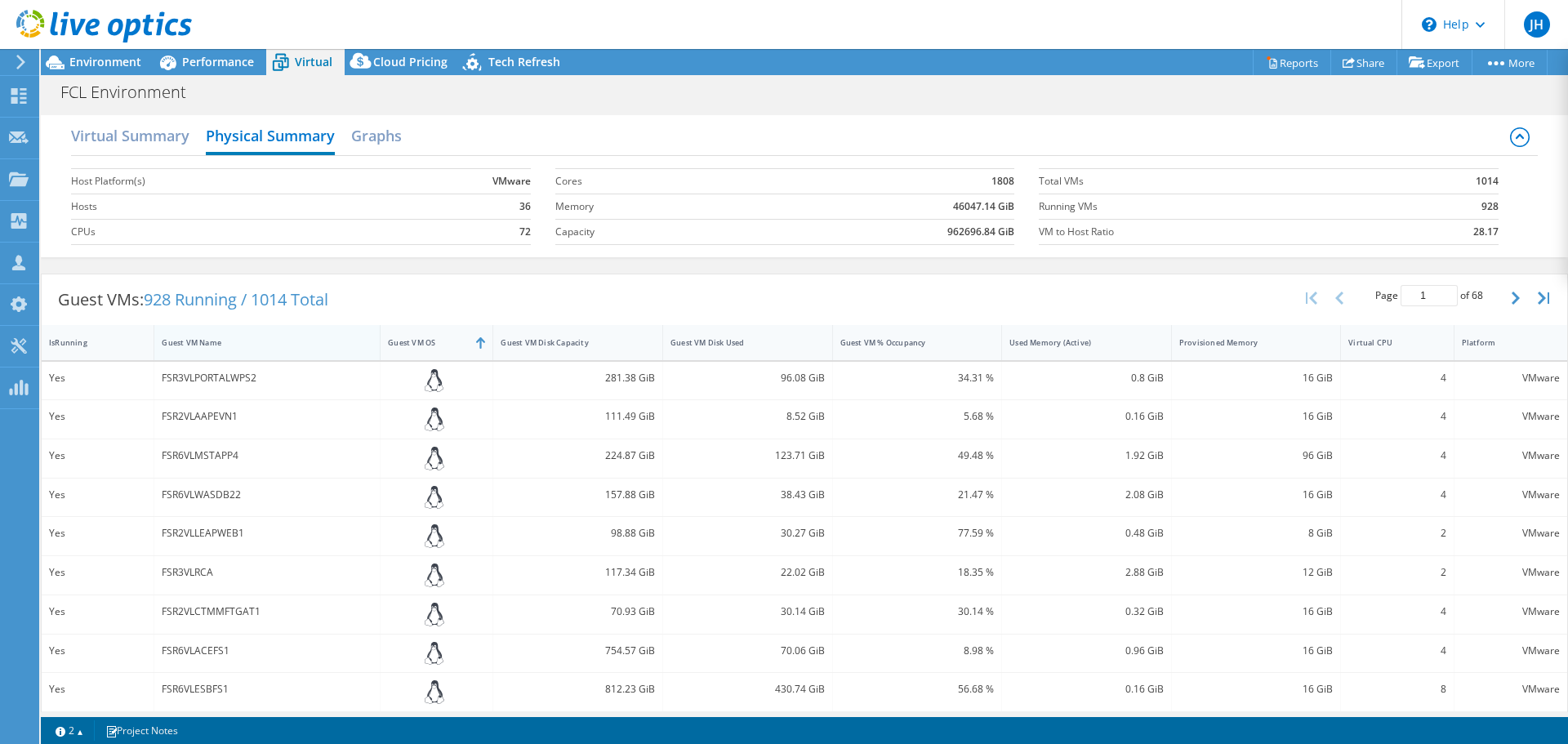
click at [283, 348] on div "Guest VM Name" at bounding box center [257, 343] width 191 height 11
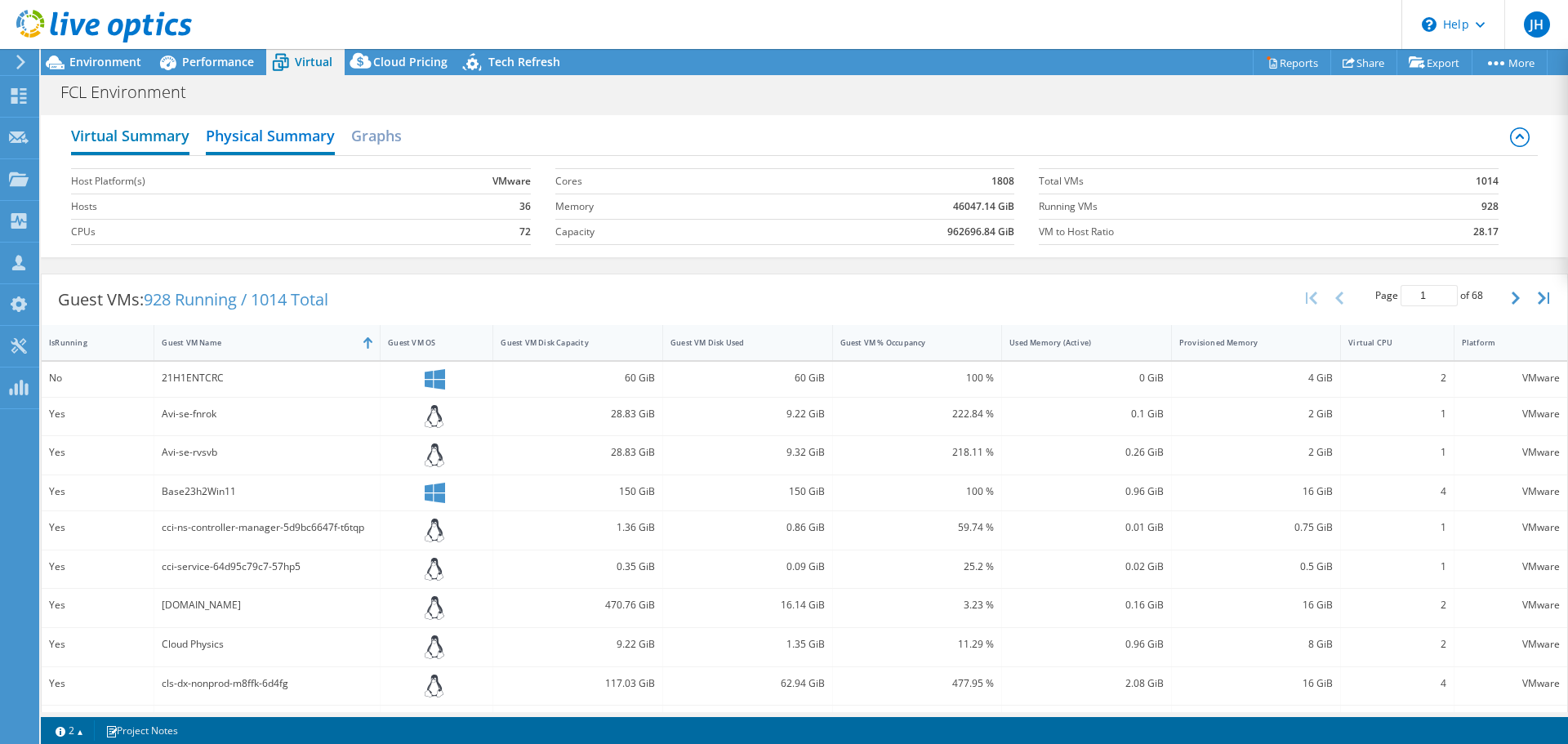
click at [128, 129] on h2 "Virtual Summary" at bounding box center [130, 137] width 118 height 36
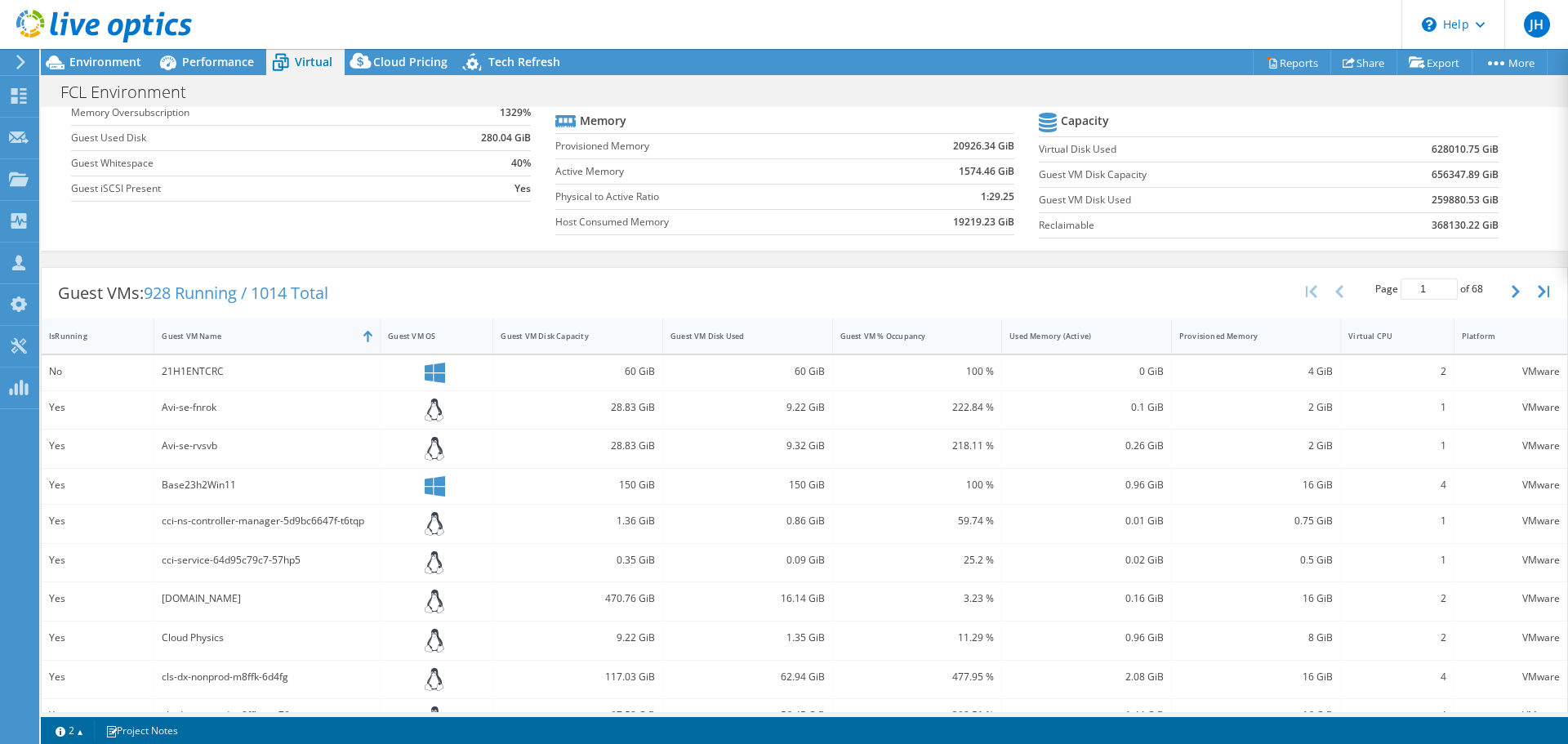
scroll to position [326, 0]
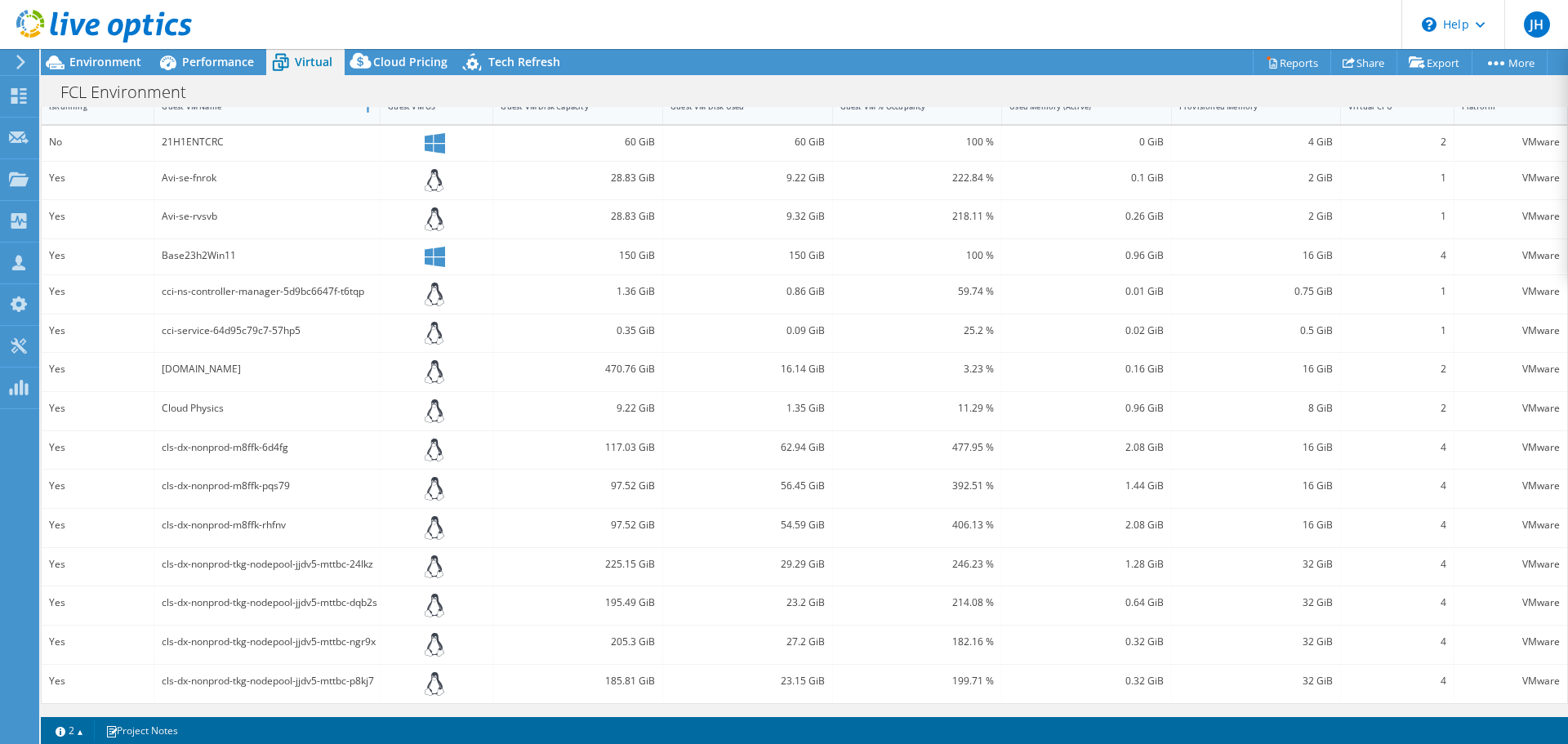
drag, startPoint x: 1051, startPoint y: 337, endPoint x: 1043, endPoint y: 542, distance: 205.2
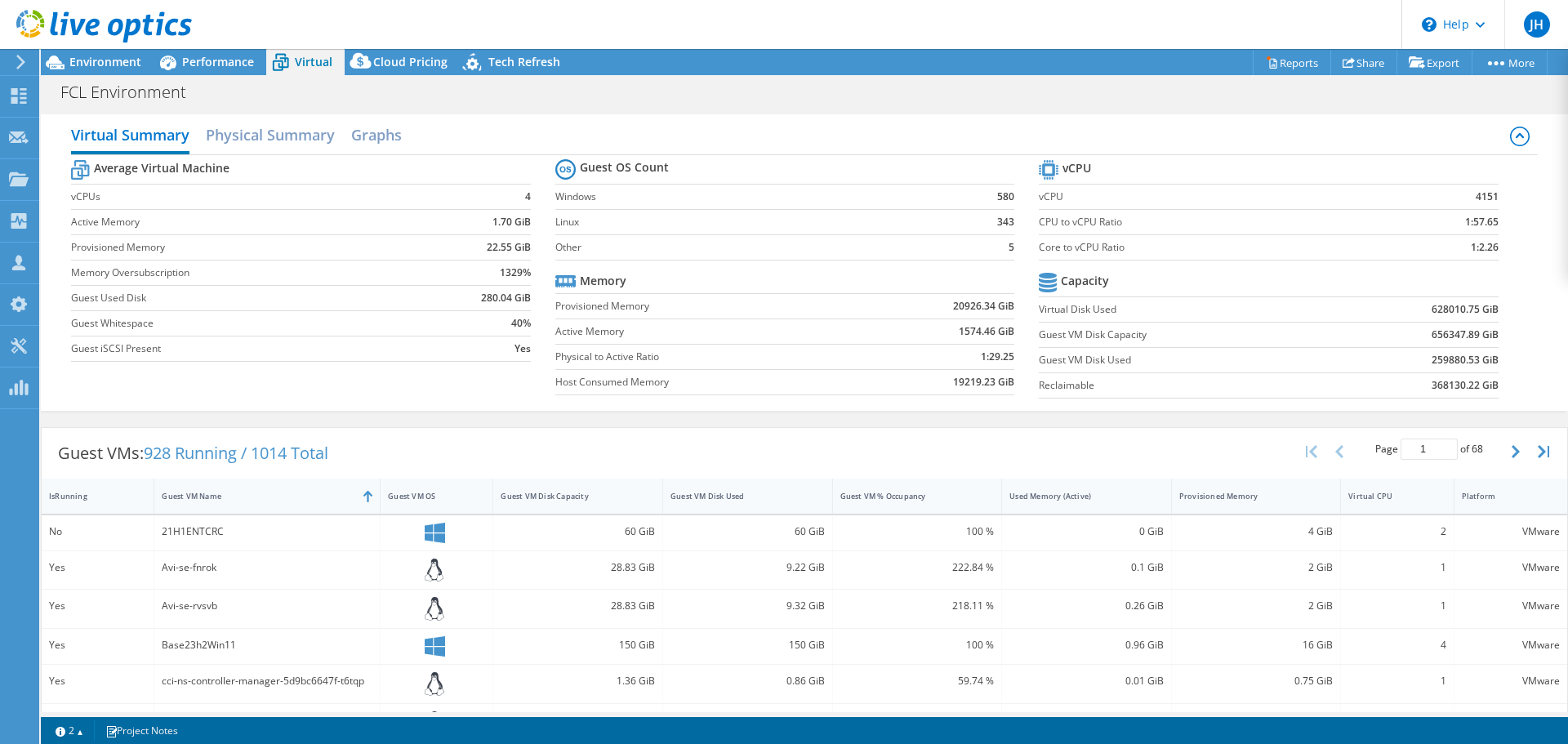
scroll to position [0, 0]
click at [370, 127] on h2 "Graphs" at bounding box center [376, 137] width 50 height 36
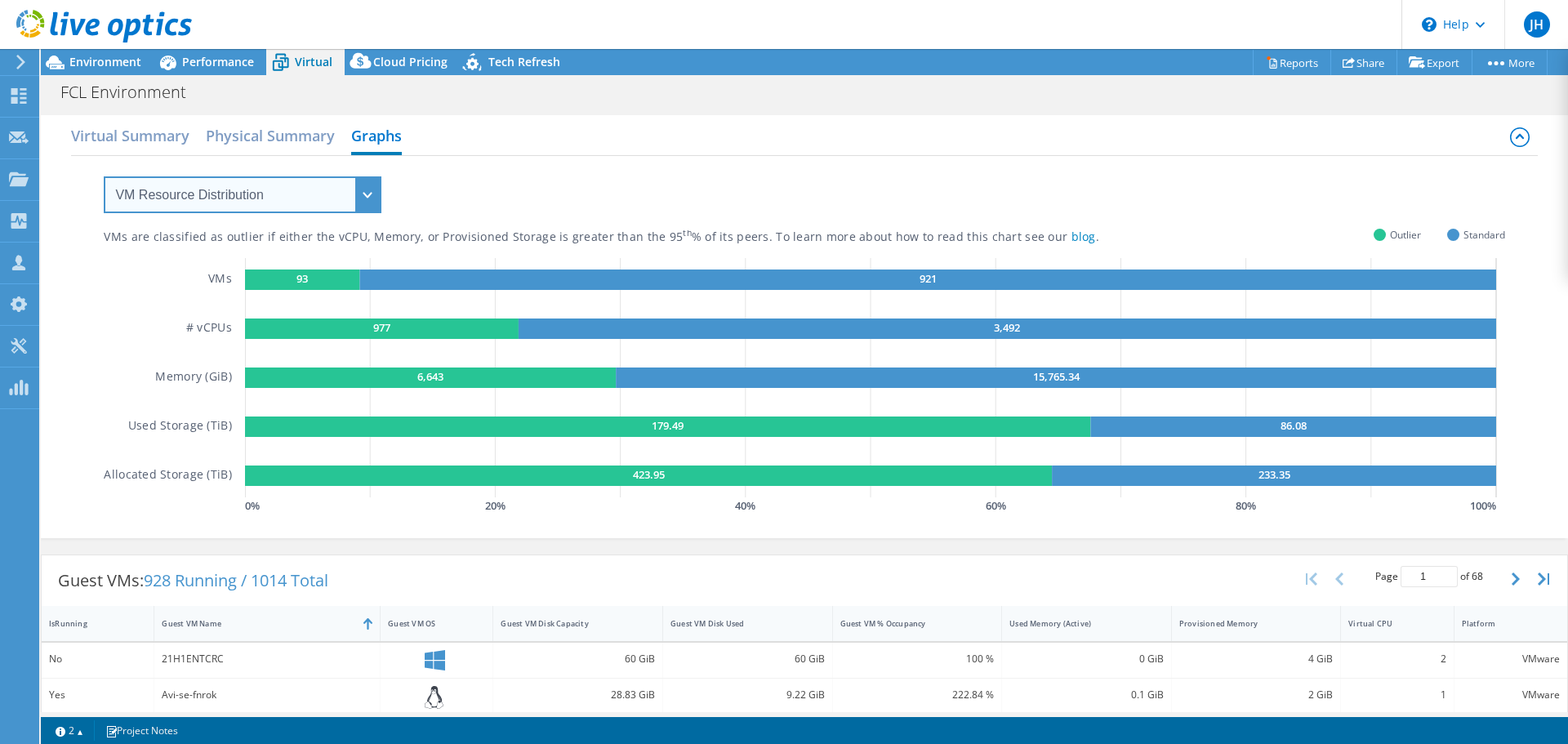
click at [257, 179] on select "VM Resource Distribution Provisioning Contrast Over Provisioning" at bounding box center [243, 195] width 278 height 37
click at [104, 177] on select "VM Resource Distribution Provisioning Contrast Over Provisioning" at bounding box center [243, 195] width 278 height 37
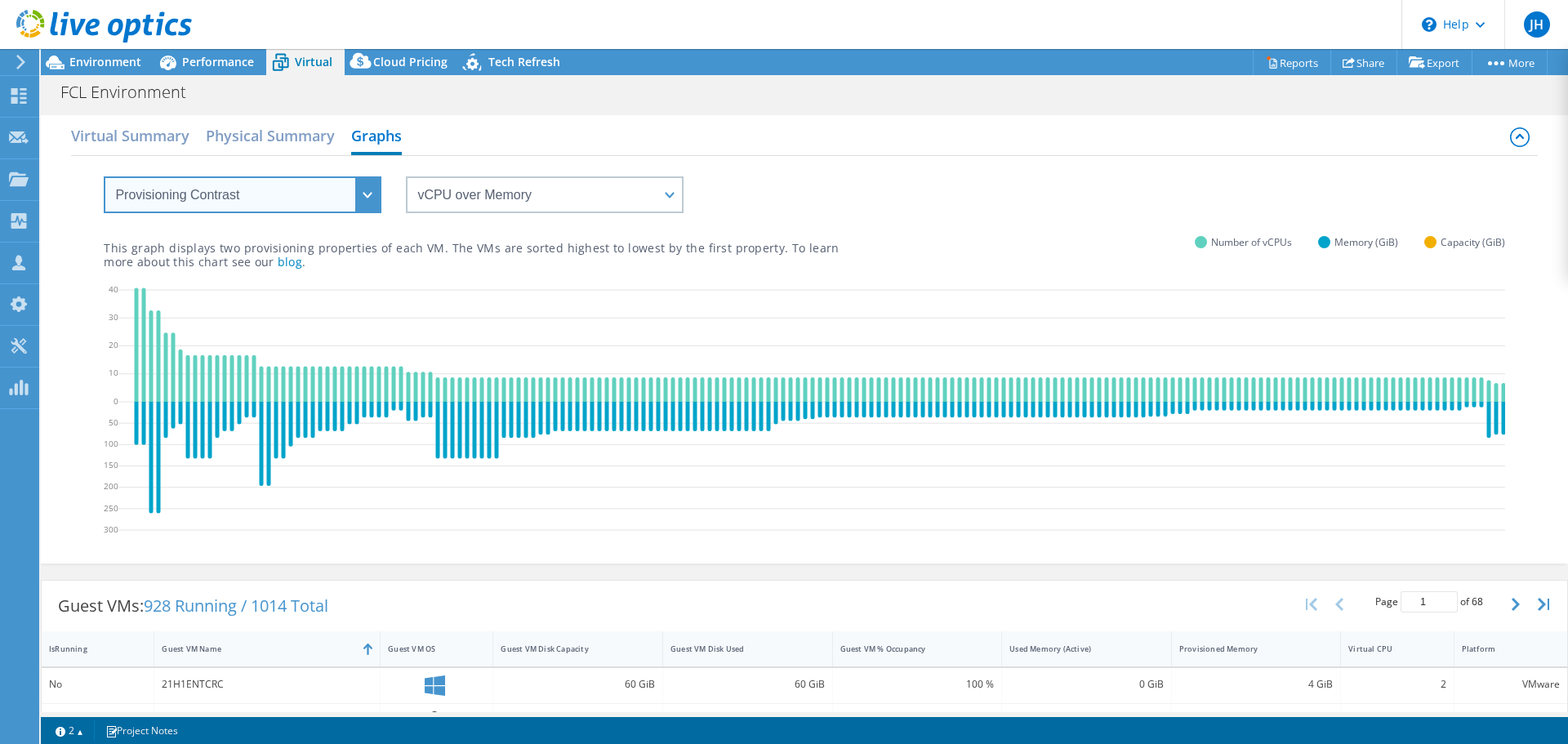
click at [242, 189] on select "VM Resource Distribution Provisioning Contrast Over Provisioning" at bounding box center [243, 195] width 278 height 37
select select "Over Provisioning"
click at [104, 177] on select "VM Resource Distribution Provisioning Contrast Over Provisioning" at bounding box center [243, 195] width 278 height 37
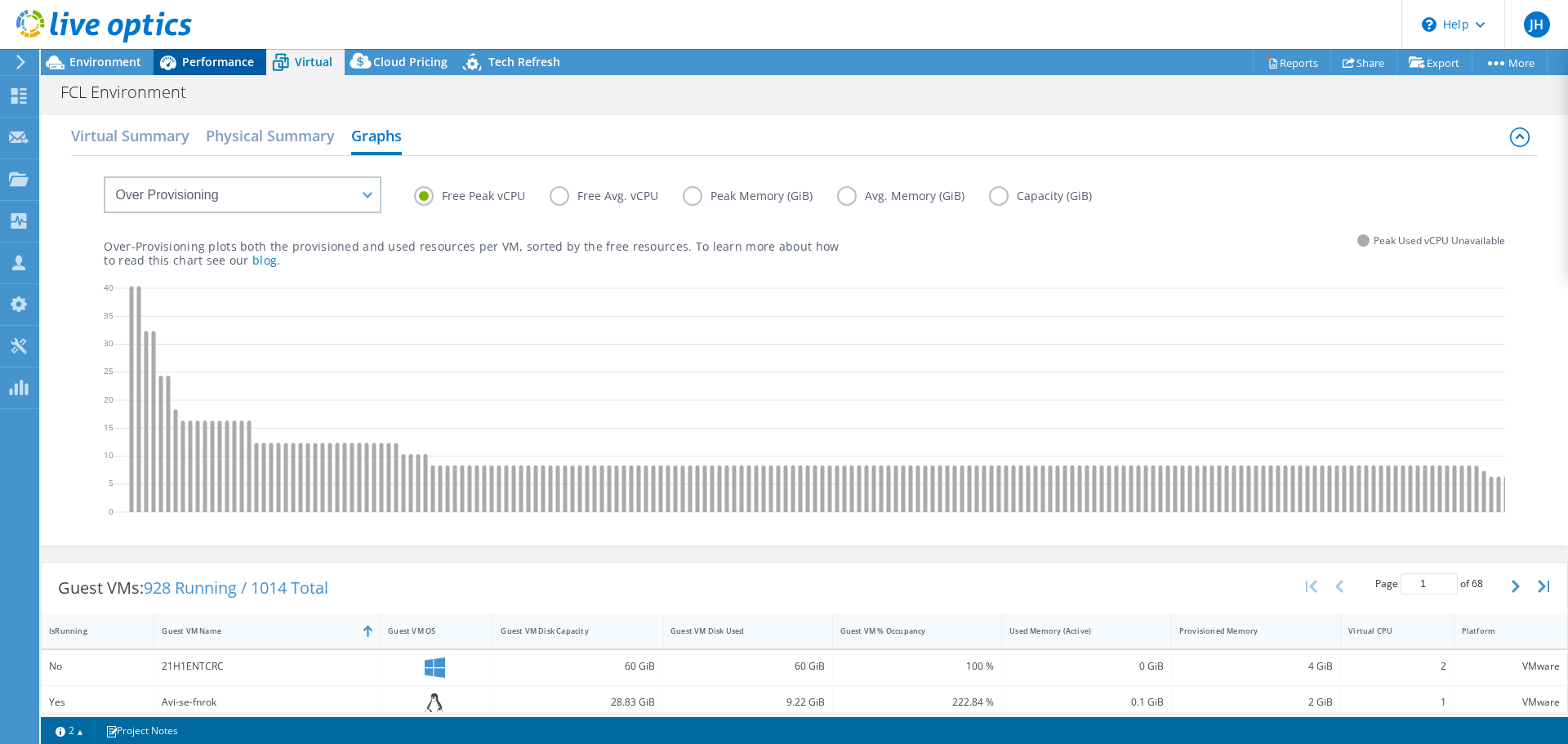
click at [194, 55] on span "Performance" at bounding box center [218, 61] width 72 height 15
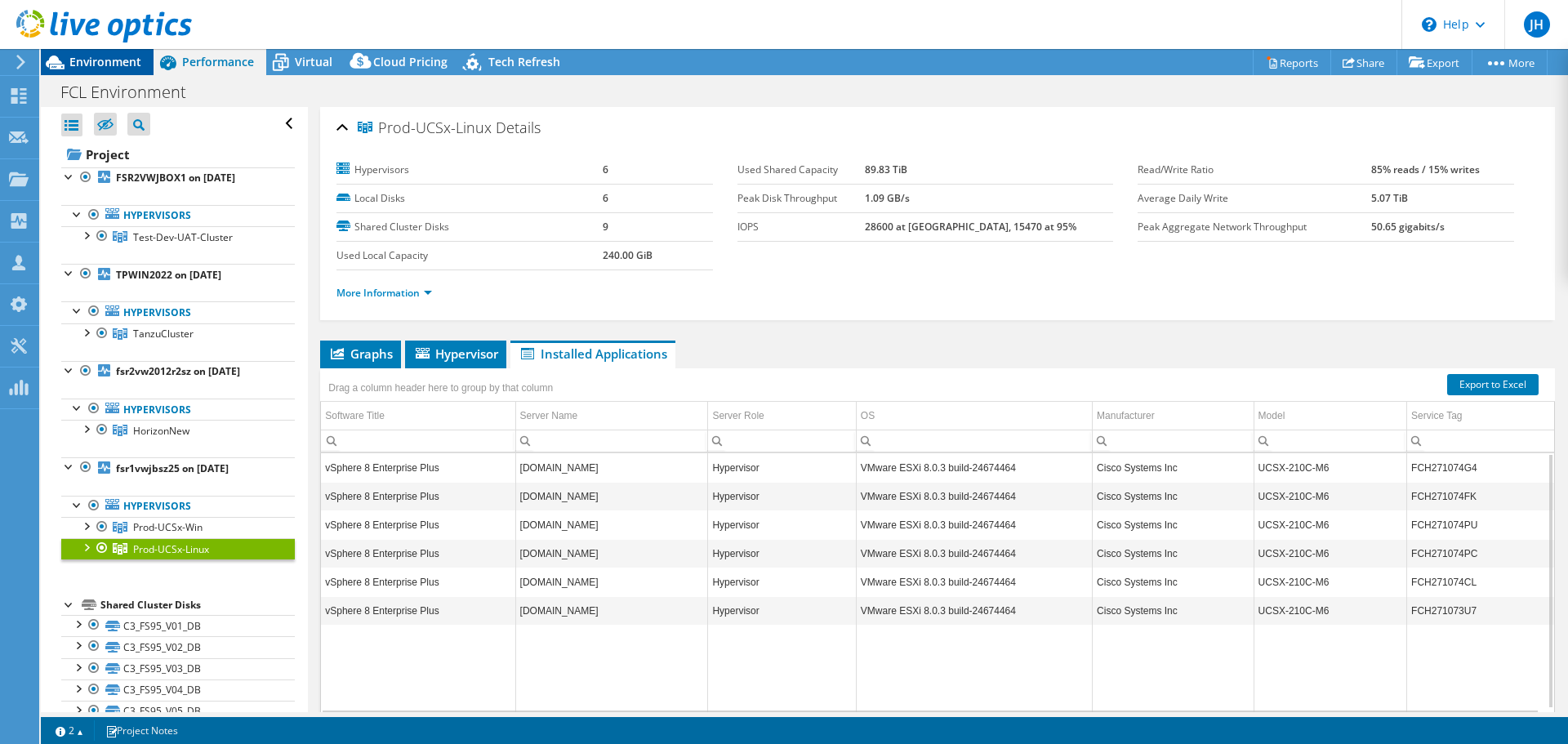
click at [132, 63] on span "Environment" at bounding box center [105, 61] width 72 height 15
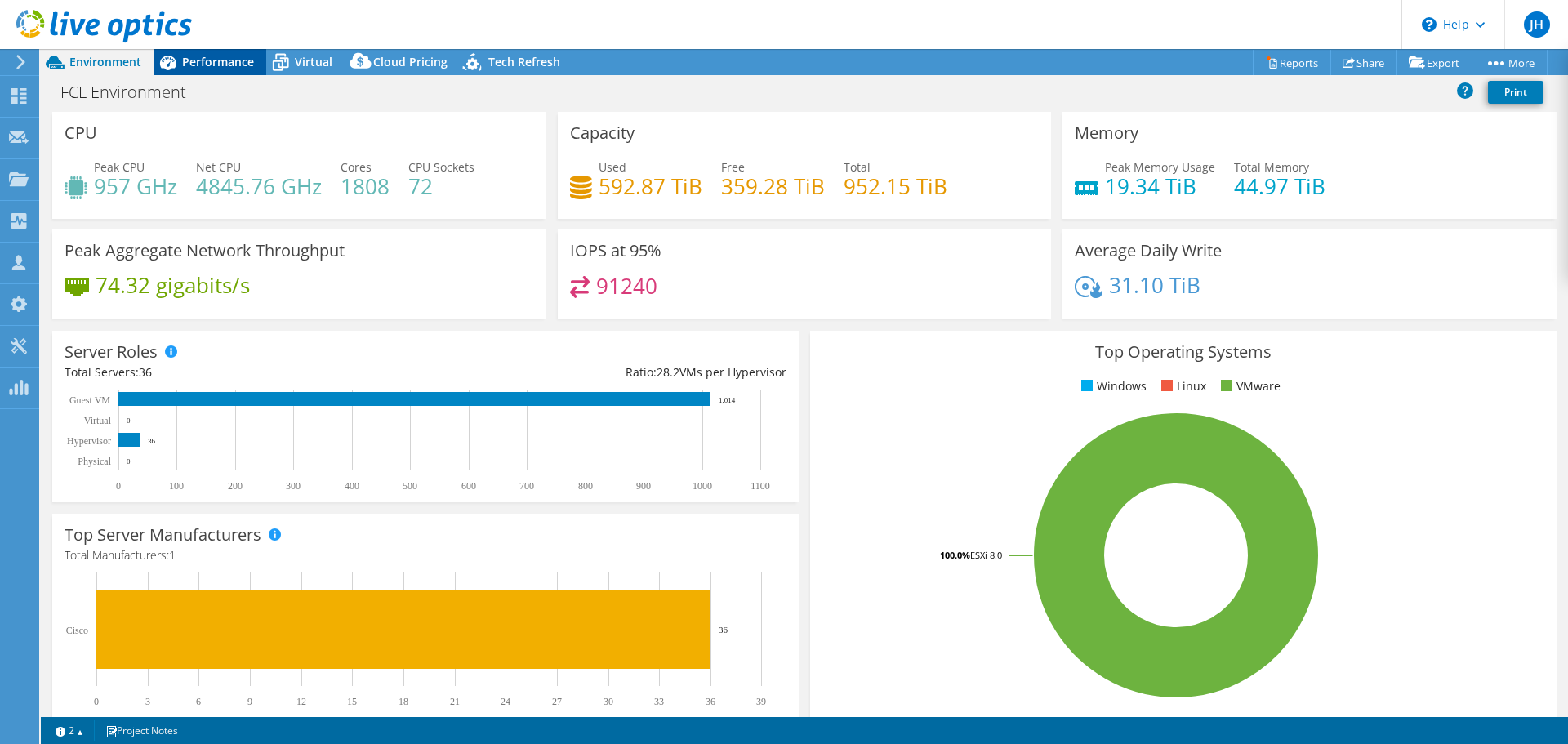
click at [180, 56] on icon at bounding box center [168, 62] width 29 height 29
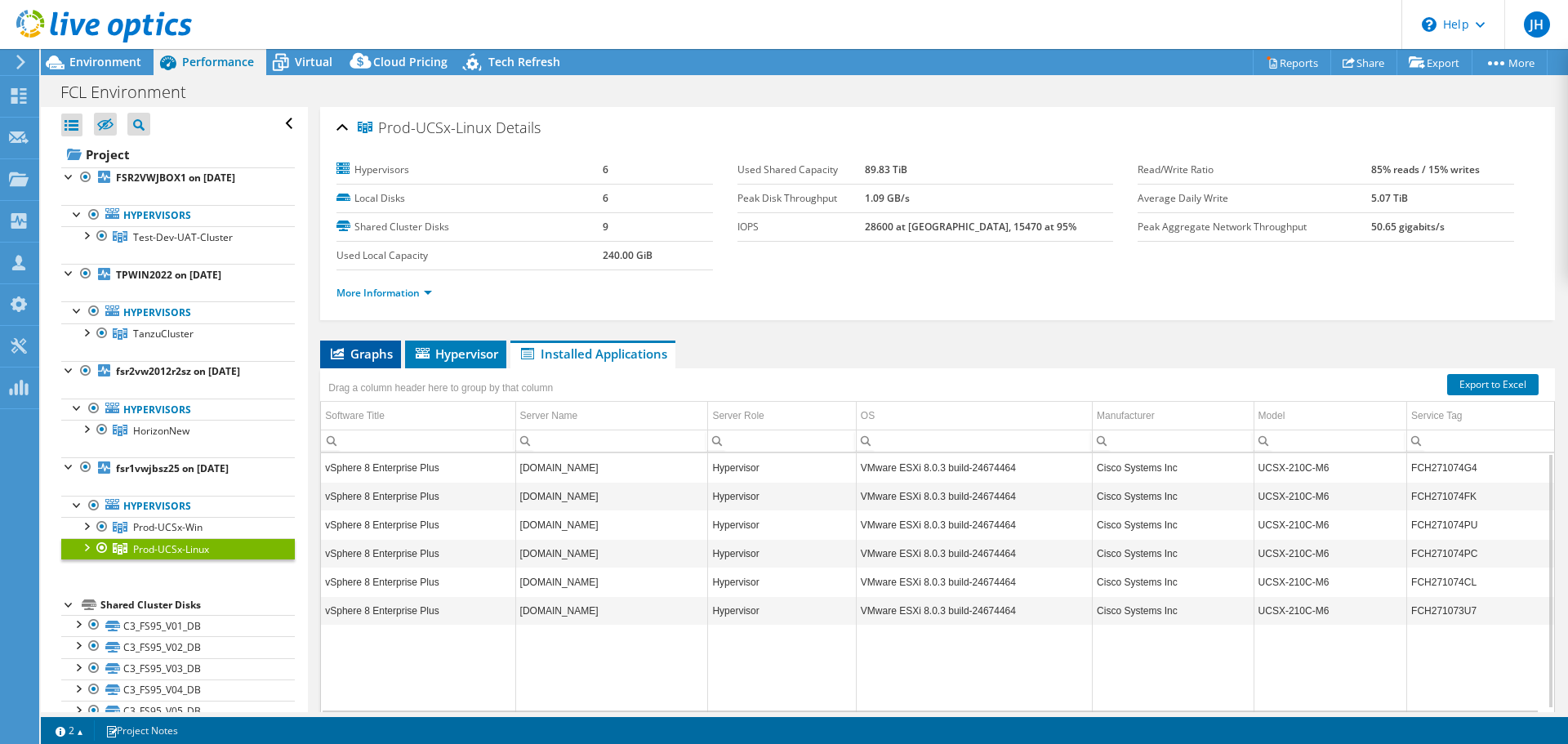
click at [346, 345] on span "Graphs" at bounding box center [361, 354] width 65 height 16
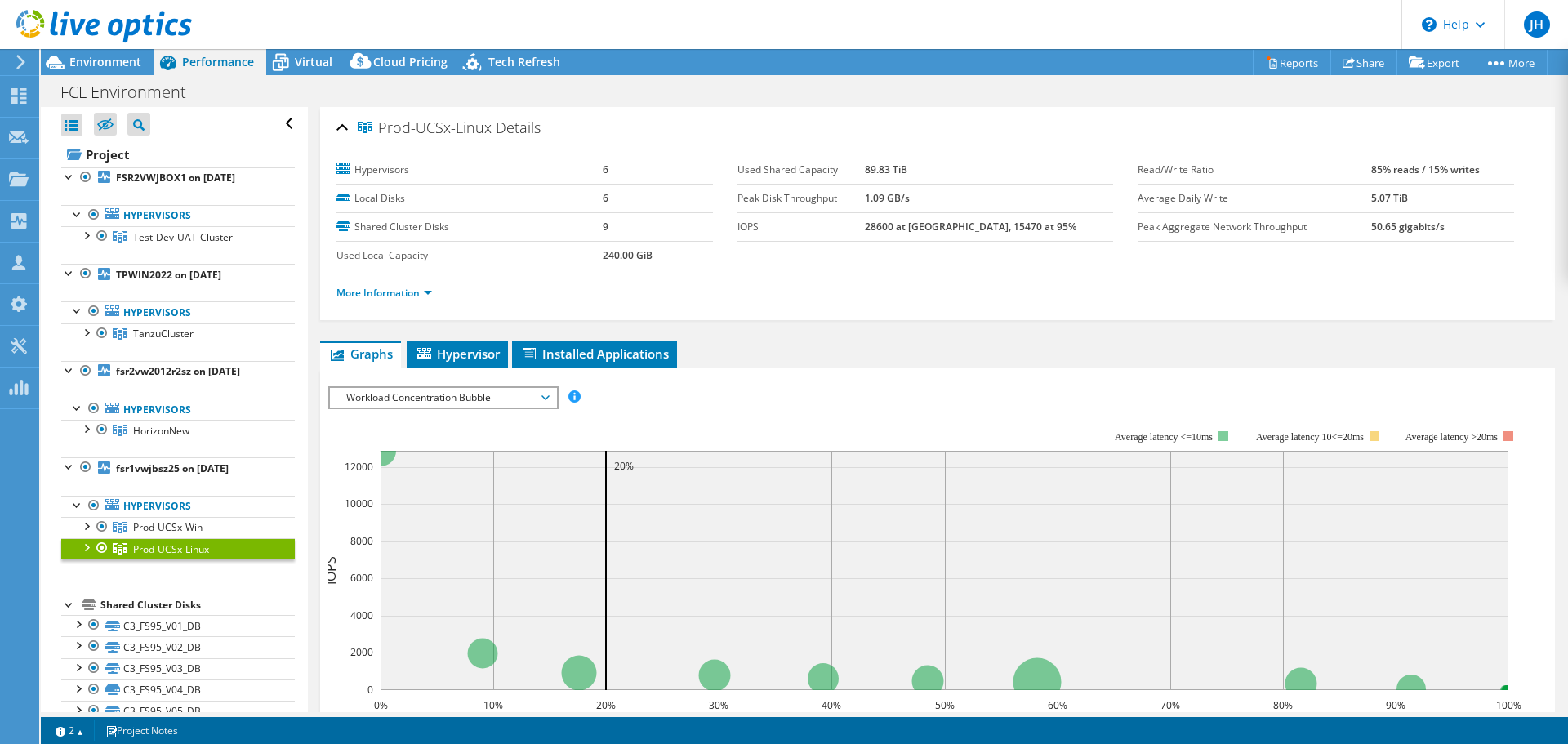
click at [492, 388] on span "Workload Concentration Bubble" at bounding box center [443, 398] width 210 height 20
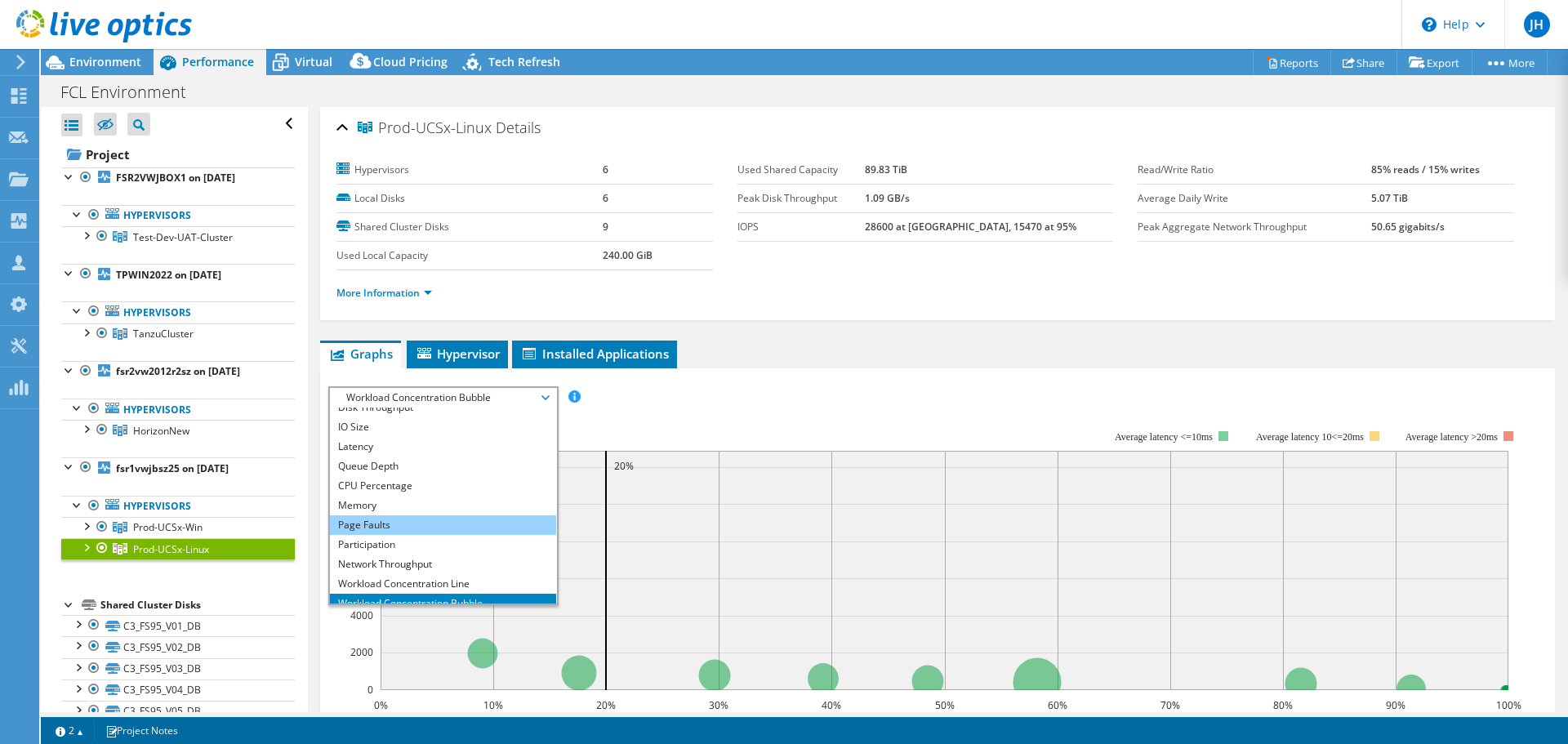
scroll to position [42, 0]
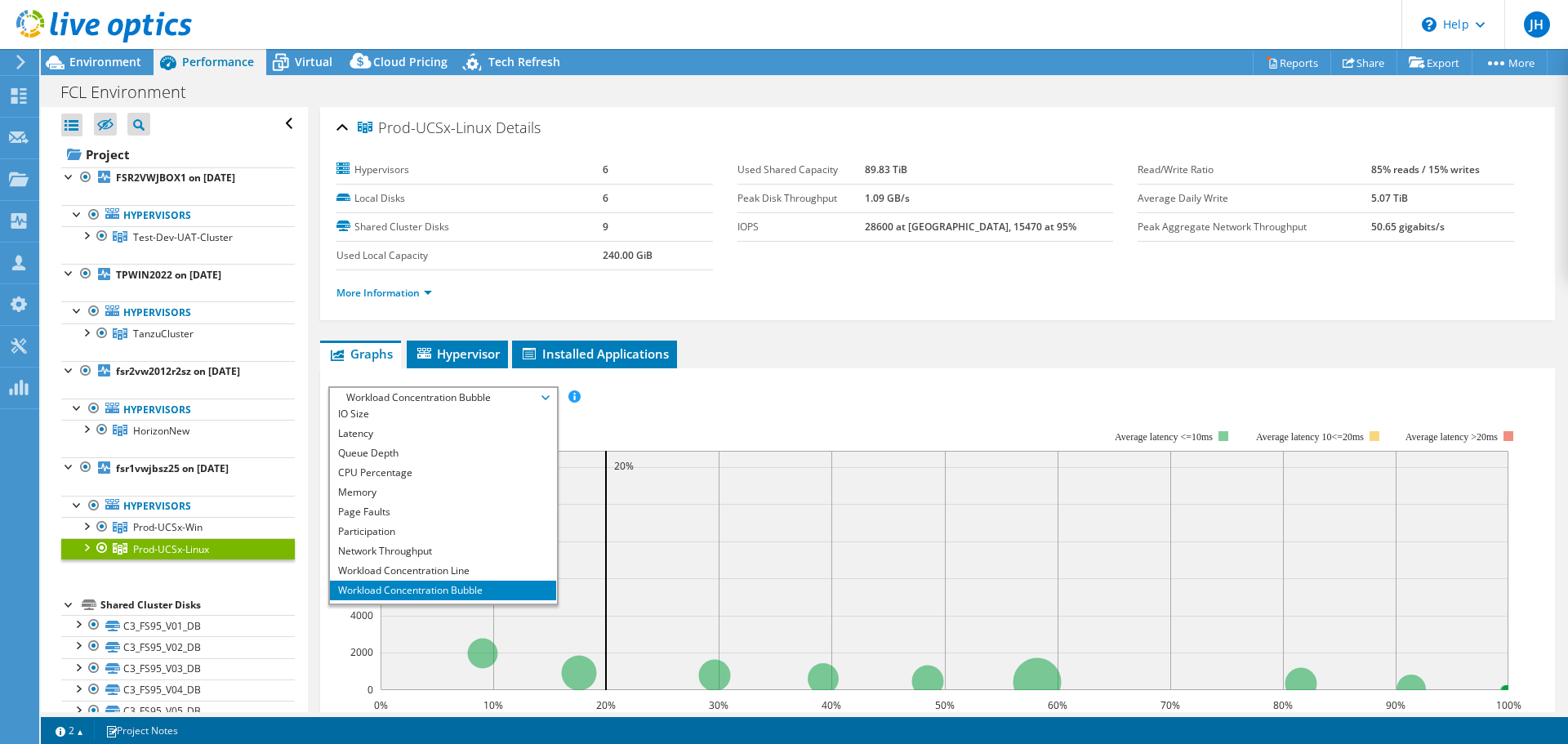
click at [780, 378] on div "IOPS Disk Throughput IO Size Latency Queue Depth CPU Percentage Memory Page Fau…" at bounding box center [937, 666] width 1218 height 578
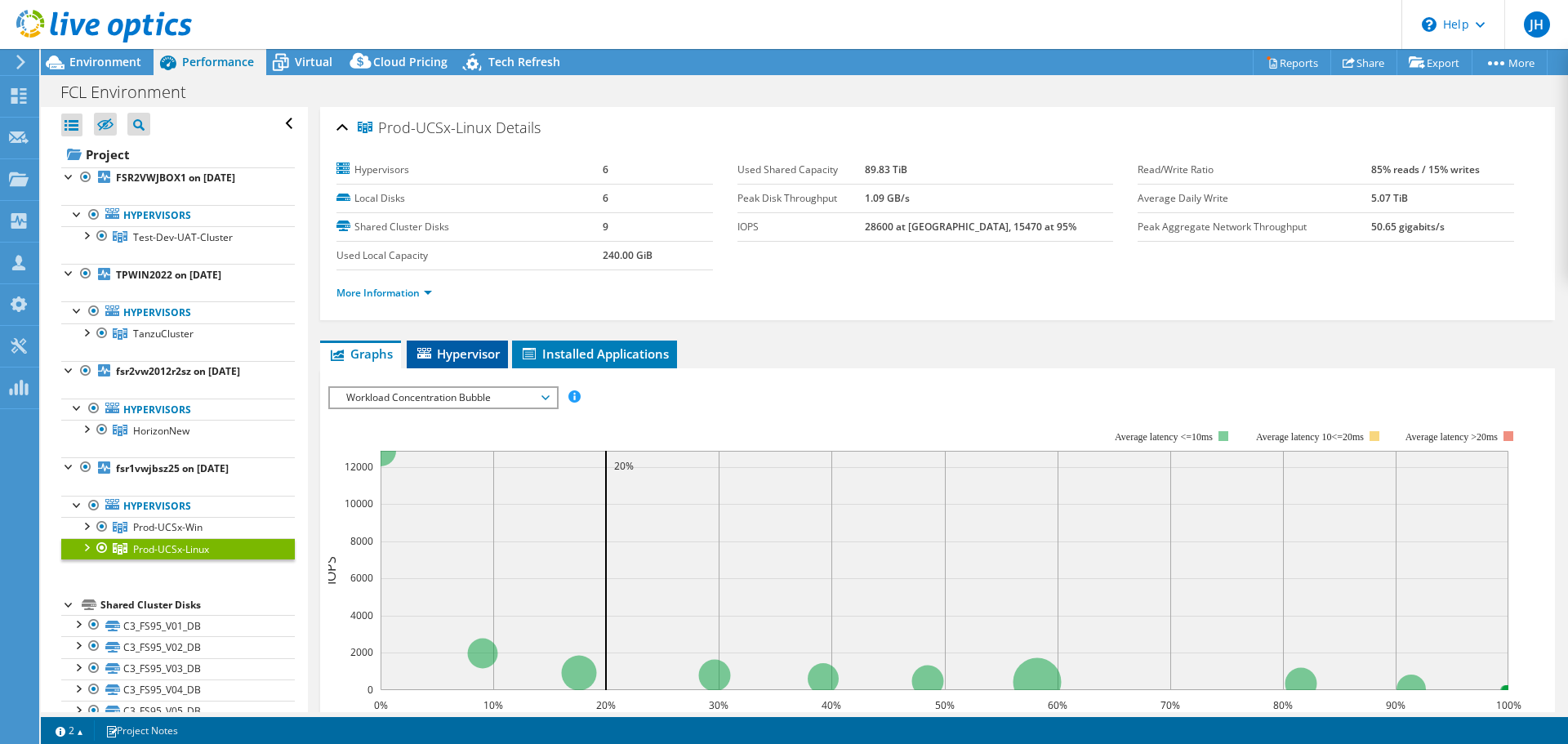
click at [463, 345] on span "Hypervisor" at bounding box center [457, 354] width 85 height 16
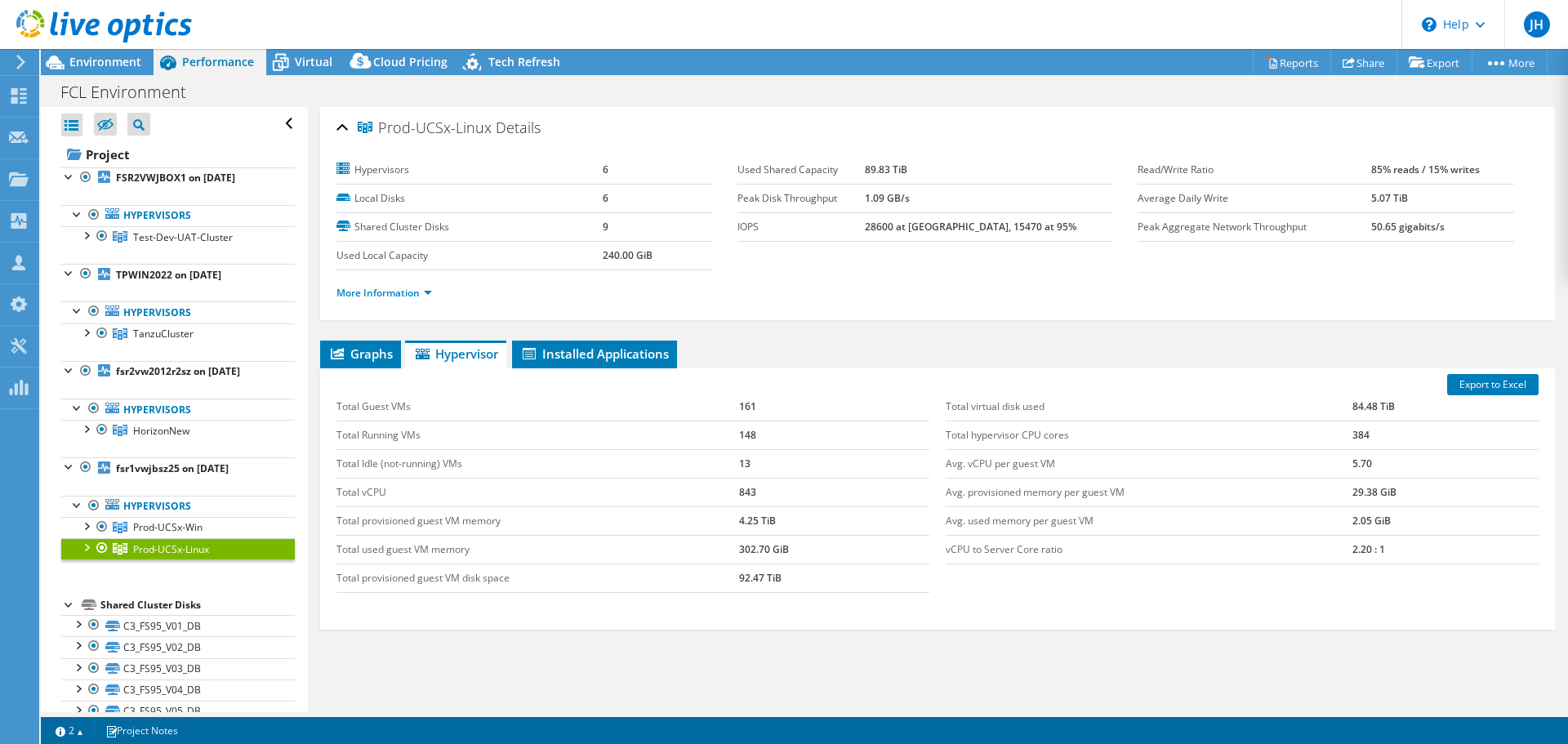
click at [632, 368] on div "Export to Excel Total Guest VMs 161 Total Running VMs 148 Total Idle (not-runni…" at bounding box center [937, 499] width 1234 height 262
click at [564, 352] on li "Installed Applications" at bounding box center [594, 354] width 165 height 28
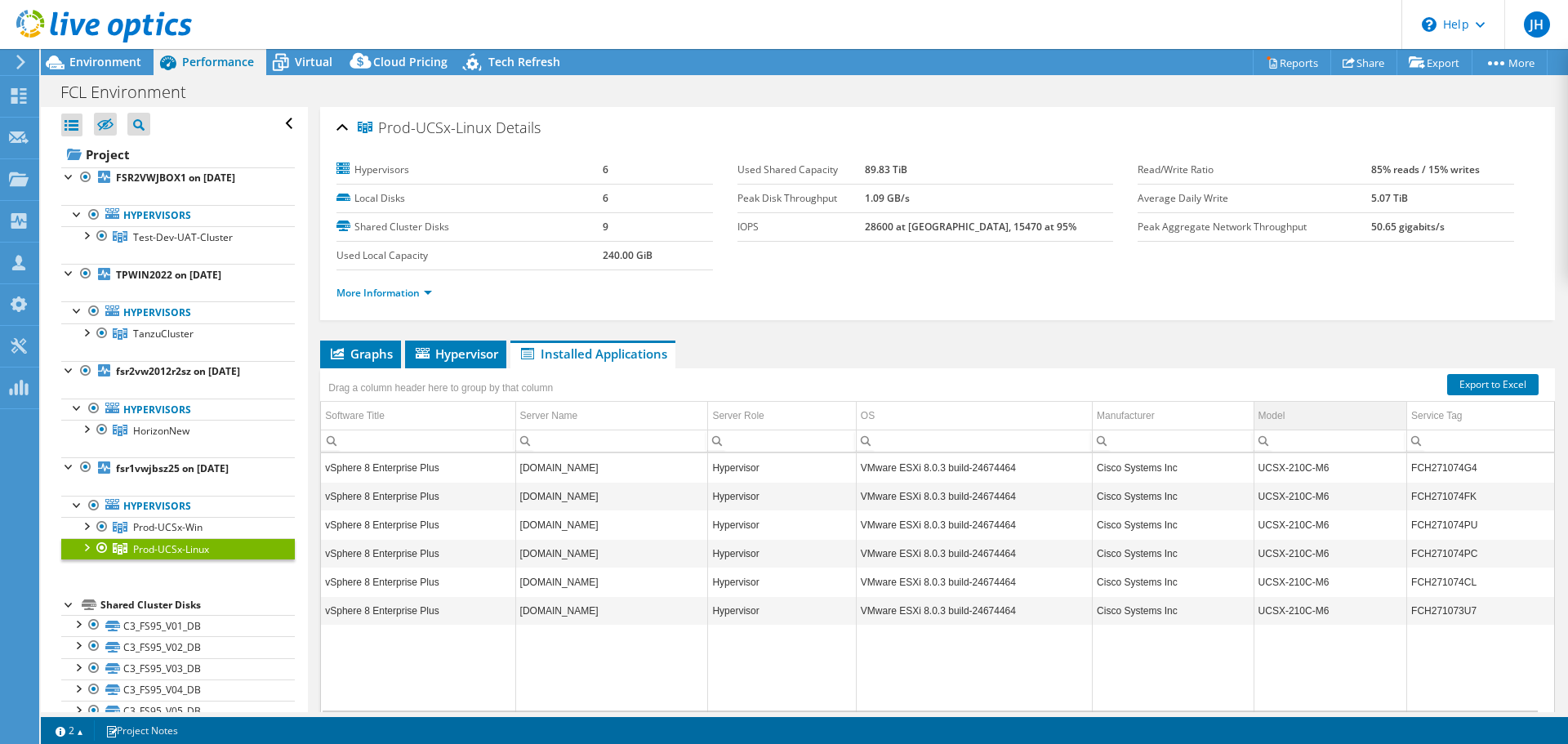
click at [1343, 402] on td "Model" at bounding box center [1329, 417] width 152 height 29
click at [1331, 408] on td "Model" at bounding box center [1329, 417] width 152 height 29
click at [66, 28] on icon at bounding box center [104, 26] width 176 height 33
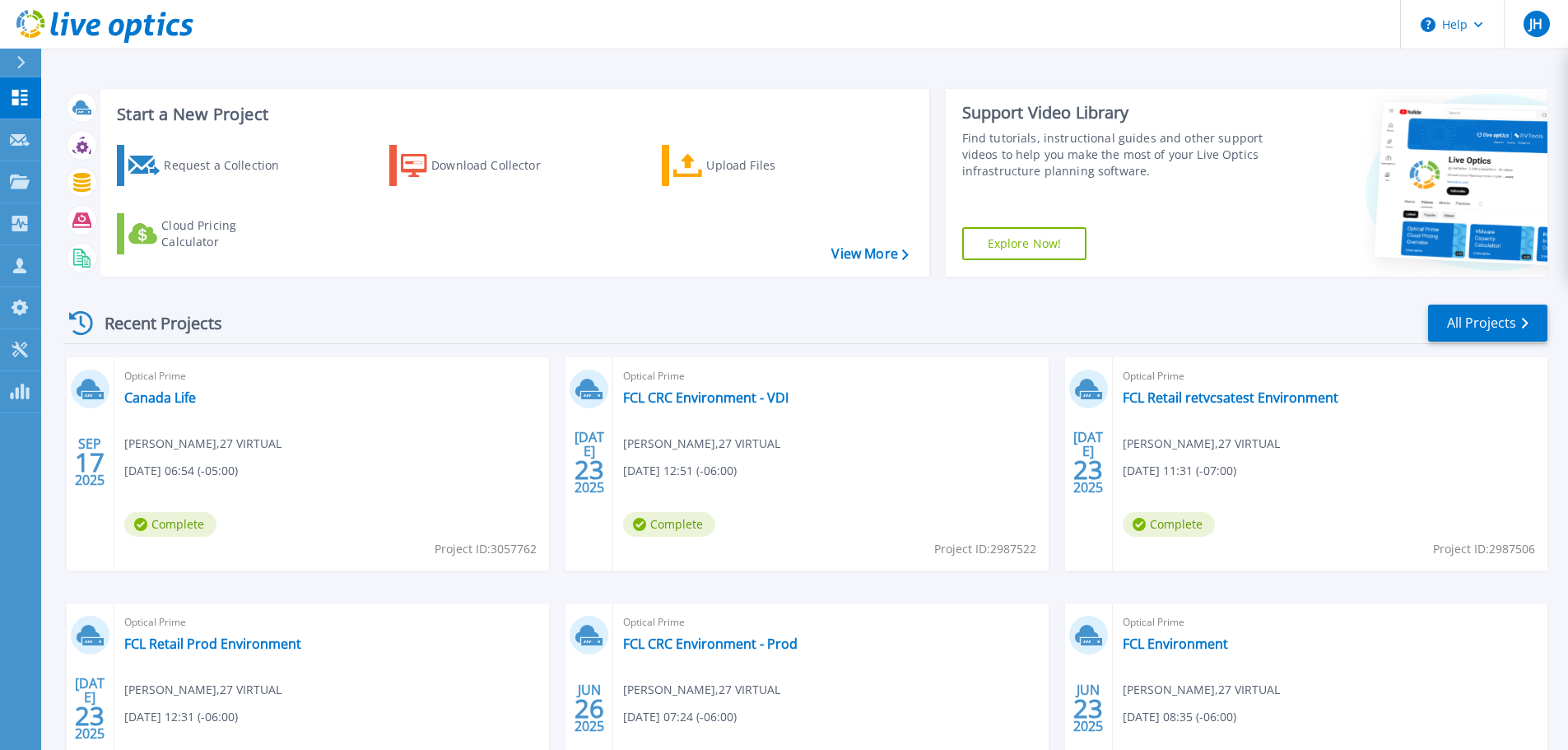
click at [317, 318] on div "Recent Projects All Projects" at bounding box center [805, 323] width 1484 height 41
click at [755, 156] on div "Upload Files" at bounding box center [772, 165] width 132 height 33
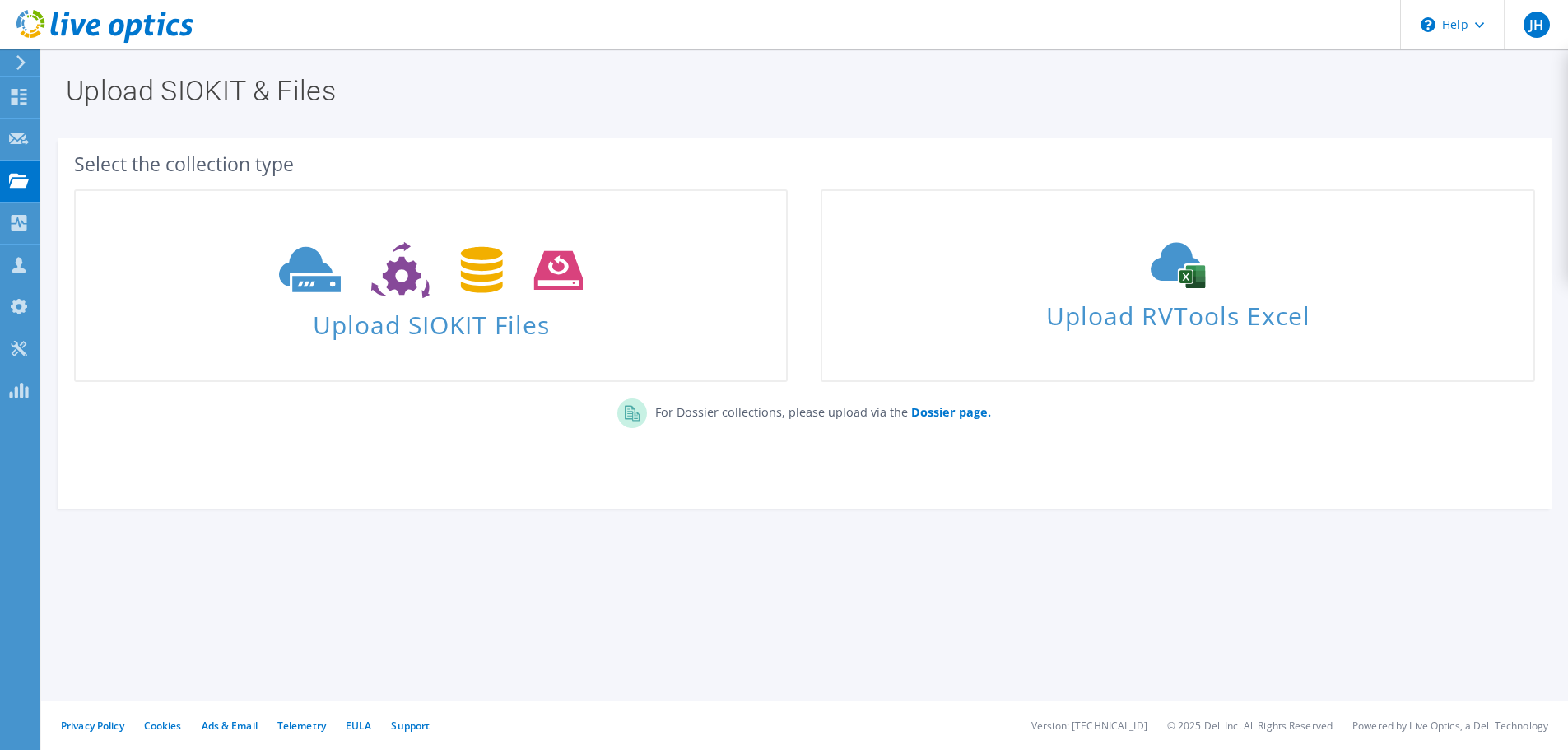
click at [983, 83] on h1 "Upload SIOKIT & Files" at bounding box center [800, 90] width 1470 height 28
